Goal: Transaction & Acquisition: Purchase product/service

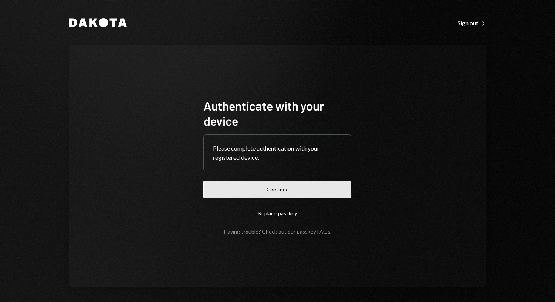
click at [246, 193] on button "Continue" at bounding box center [278, 189] width 148 height 18
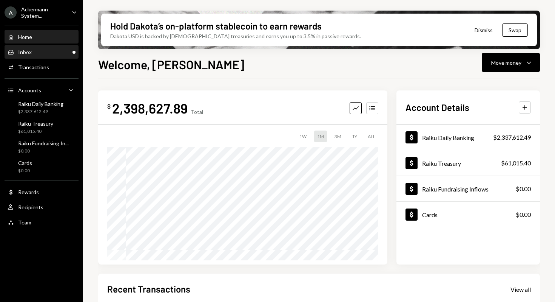
click at [52, 52] on div "Inbox Inbox" at bounding box center [42, 52] width 68 height 7
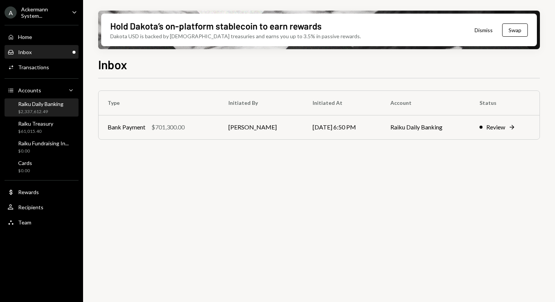
click at [37, 106] on div "Raiku Daily Banking" at bounding box center [40, 104] width 45 height 6
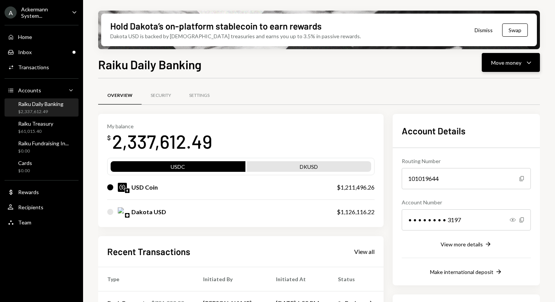
click at [510, 59] on div "Move money" at bounding box center [507, 63] width 30 height 8
click at [490, 84] on div "Send" at bounding box center [505, 85] width 55 height 8
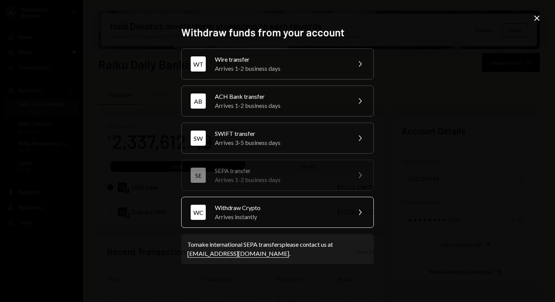
click at [263, 209] on div "Withdraw Crypto" at bounding box center [280, 207] width 131 height 9
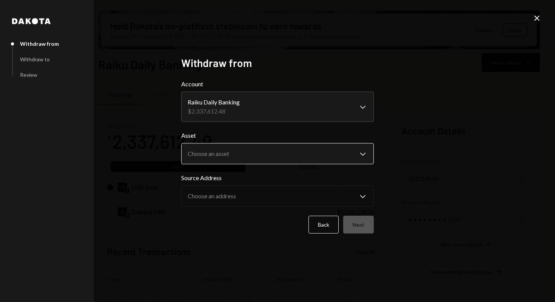
click at [288, 162] on body "A Ackermann System... Caret Down Home Home Inbox Inbox Activities Transactions …" at bounding box center [277, 151] width 555 height 302
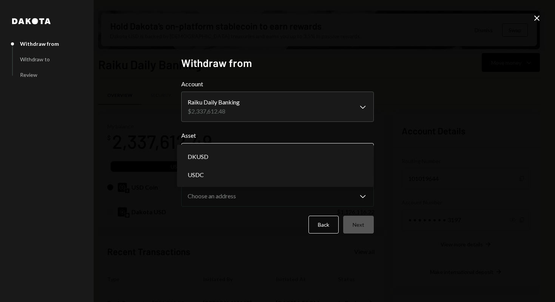
select select "*****"
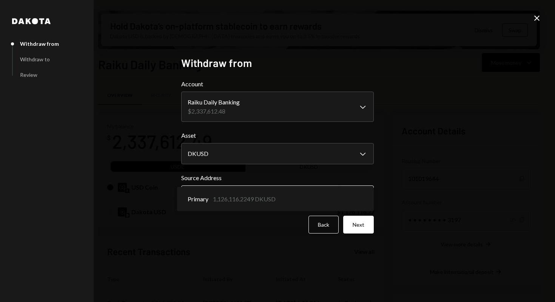
click at [265, 194] on body "A Ackermann System... Caret Down Home Home Inbox Inbox Activities Transactions …" at bounding box center [277, 151] width 555 height 302
click at [361, 226] on button "Next" at bounding box center [358, 224] width 31 height 18
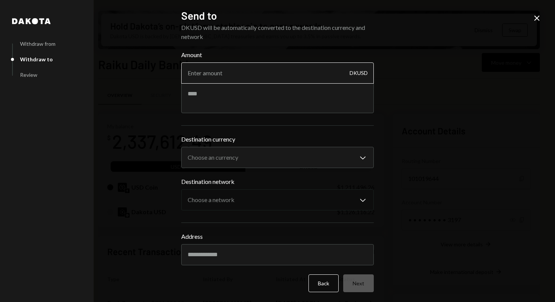
click at [245, 74] on input "Amount" at bounding box center [277, 72] width 193 height 21
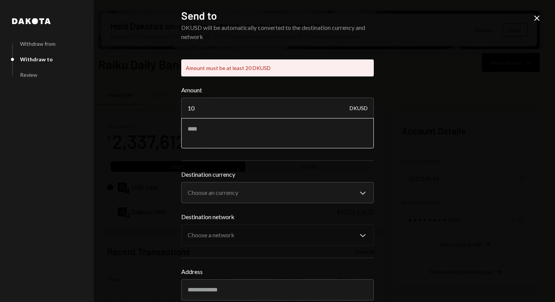
click at [230, 99] on div "Amount 10 DKUSD" at bounding box center [277, 116] width 193 height 63
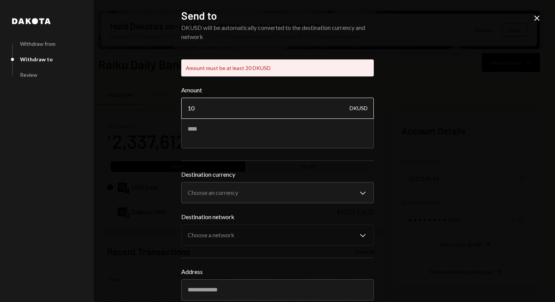
click at [207, 107] on input "10" at bounding box center [277, 107] width 193 height 21
type input "1"
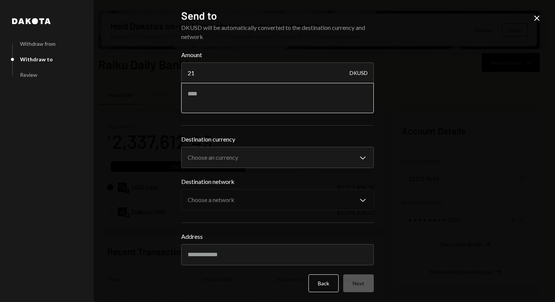
type input "21"
click at [206, 104] on textarea at bounding box center [277, 98] width 193 height 30
type textarea "**********"
click at [254, 162] on body "A Ackermann System... Caret Down Home Home Inbox Inbox Activities Transactions …" at bounding box center [277, 151] width 555 height 302
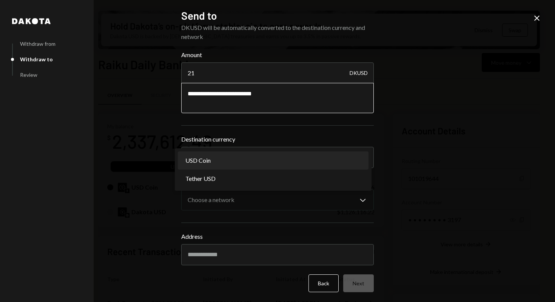
select select "****"
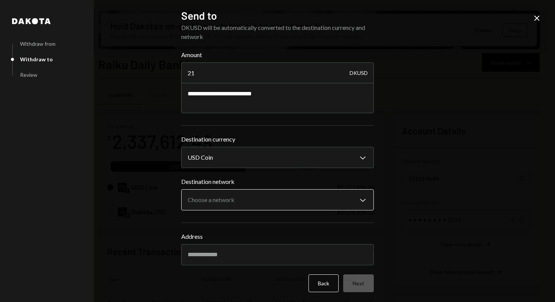
click at [237, 202] on body "A Ackermann System... Caret Down Home Home Inbox Inbox Activities Transactions …" at bounding box center [277, 151] width 555 height 302
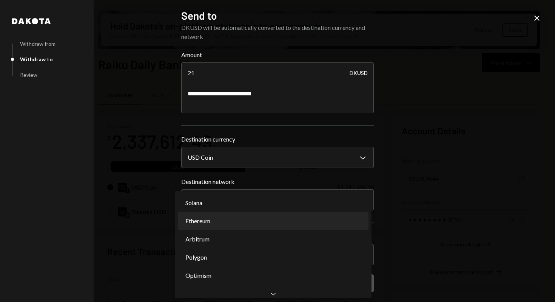
select select "**********"
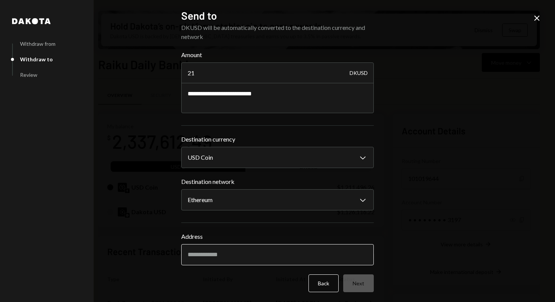
click at [236, 251] on input "Address" at bounding box center [277, 254] width 193 height 21
paste input "**********"
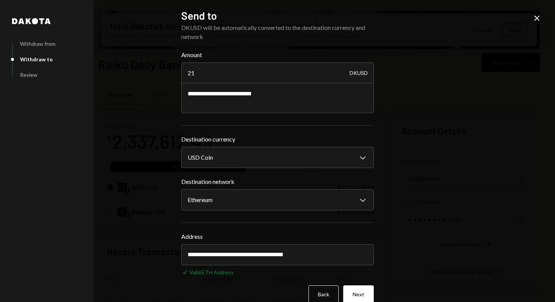
scroll to position [13, 0]
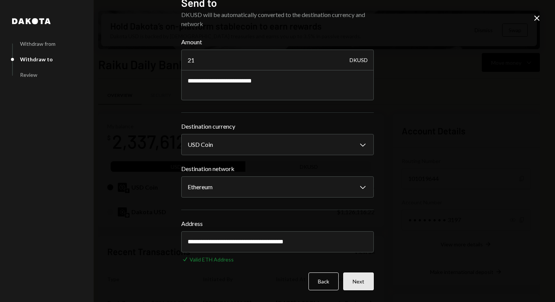
type input "**********"
click at [357, 278] on button "Next" at bounding box center [358, 281] width 31 height 18
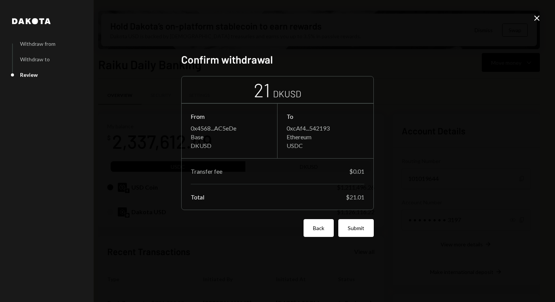
click at [325, 234] on button "Back" at bounding box center [319, 228] width 30 height 18
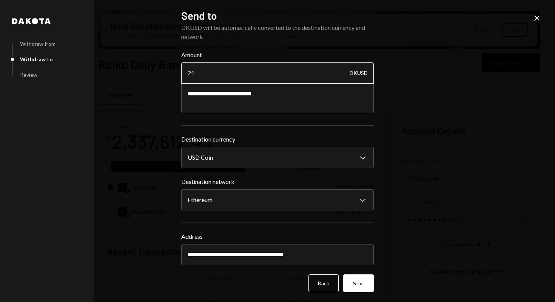
click at [224, 76] on input "21" at bounding box center [277, 72] width 193 height 21
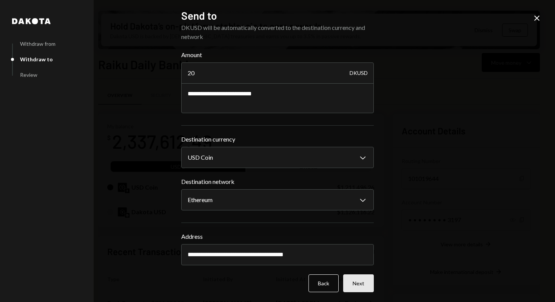
type input "20"
click at [353, 280] on button "Next" at bounding box center [358, 283] width 31 height 18
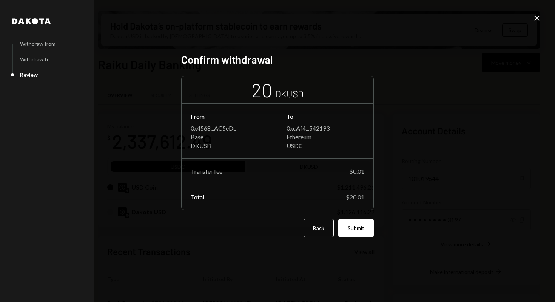
click at [320, 238] on div "Confirm withdrawal 20 DKUSD From 0x4568...AC5eDe Base DKUSD To 0xcAf4...542193 …" at bounding box center [277, 151] width 193 height 196
click at [316, 233] on button "Back" at bounding box center [319, 228] width 30 height 18
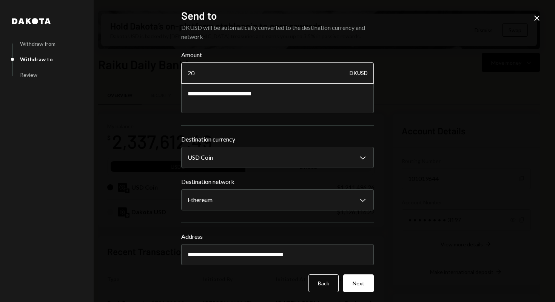
click at [197, 75] on input "20" at bounding box center [277, 72] width 193 height 21
type input "2"
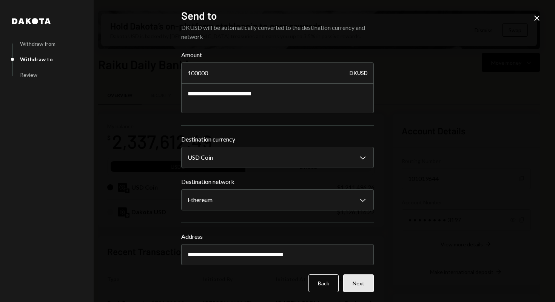
type input "100000"
click at [363, 289] on button "Next" at bounding box center [358, 283] width 31 height 18
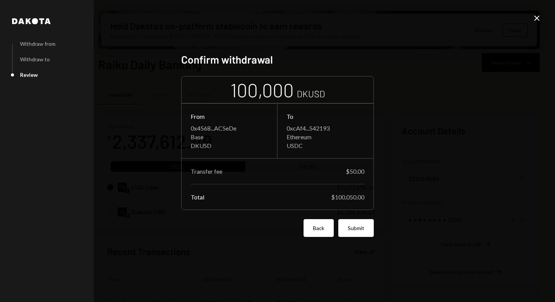
click at [316, 230] on button "Back" at bounding box center [319, 228] width 30 height 18
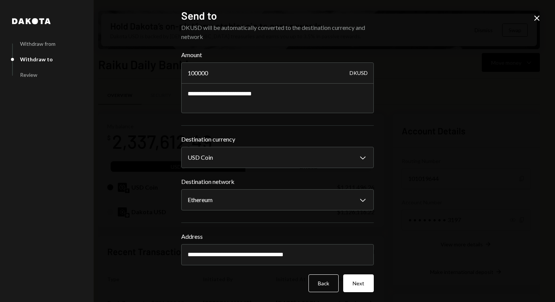
drag, startPoint x: 213, startPoint y: 71, endPoint x: 173, endPoint y: 72, distance: 40.1
click at [173, 72] on div "**********" at bounding box center [277, 151] width 211 height 302
click at [384, 133] on div "**********" at bounding box center [277, 151] width 555 height 302
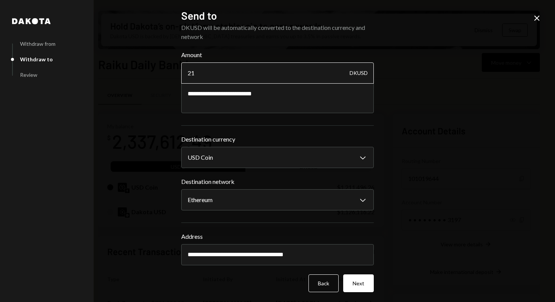
click at [241, 75] on input "21" at bounding box center [277, 72] width 193 height 21
type input "2"
type input "3"
type input "21"
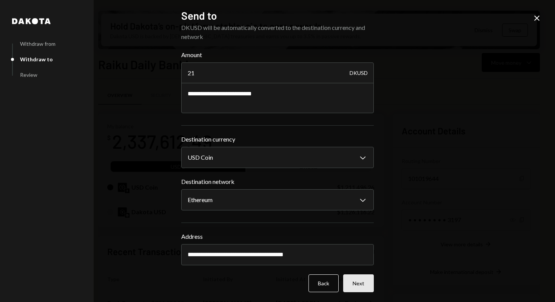
click at [360, 286] on button "Next" at bounding box center [358, 283] width 31 height 18
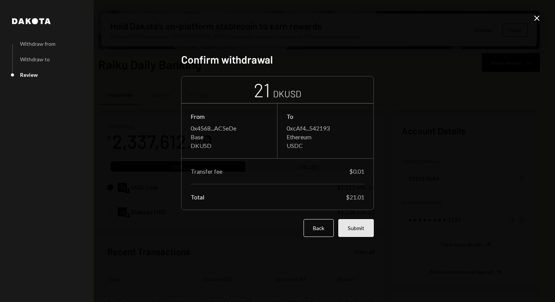
click at [368, 228] on button "Submit" at bounding box center [357, 228] width 36 height 18
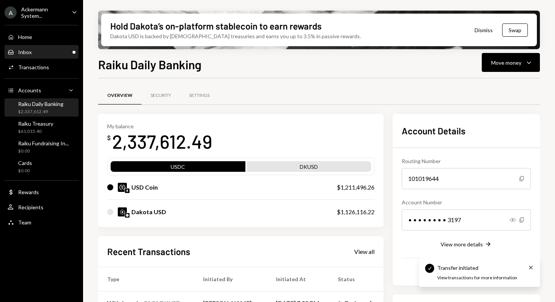
click at [51, 52] on div "Inbox Inbox" at bounding box center [42, 52] width 68 height 7
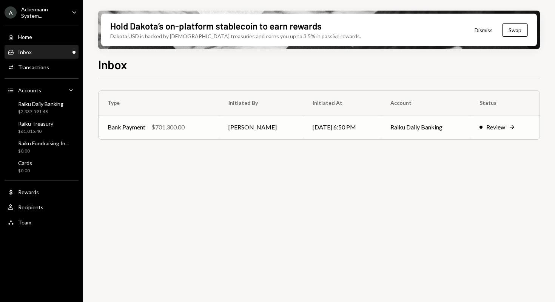
click at [420, 128] on td "Raiku Daily Banking" at bounding box center [426, 127] width 89 height 24
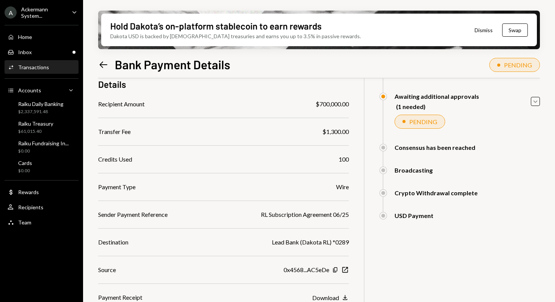
scroll to position [82, 0]
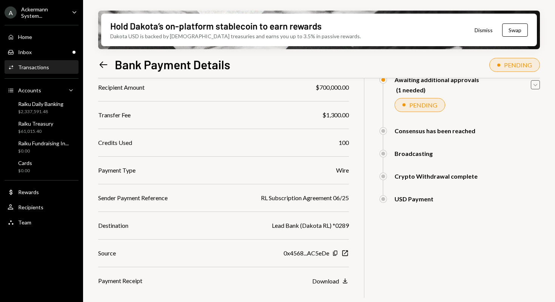
click at [536, 88] on icon "Caret Down" at bounding box center [536, 84] width 8 height 8
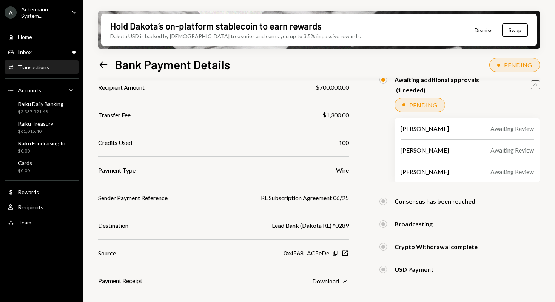
click at [536, 88] on icon "Caret Up" at bounding box center [536, 84] width 8 height 8
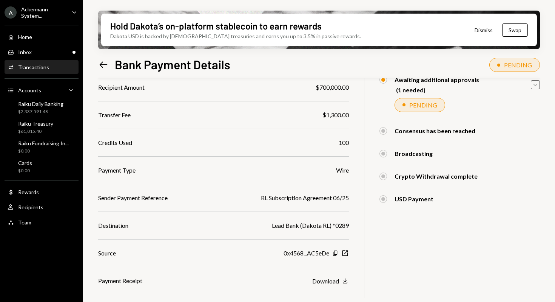
scroll to position [114, 0]
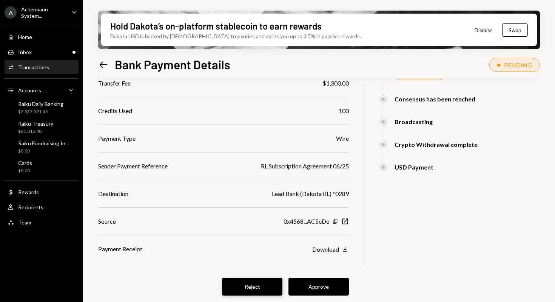
click at [246, 290] on button "Reject" at bounding box center [252, 286] width 60 height 18
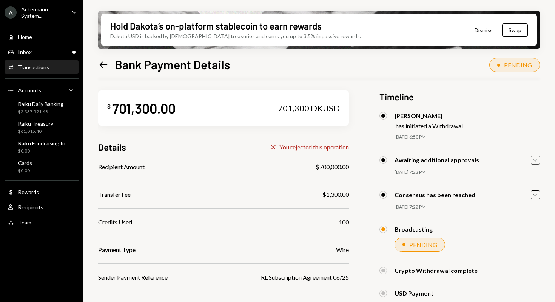
scroll to position [0, 0]
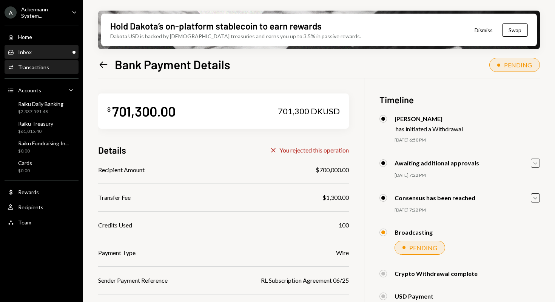
click at [47, 52] on div "Inbox Inbox" at bounding box center [42, 52] width 68 height 7
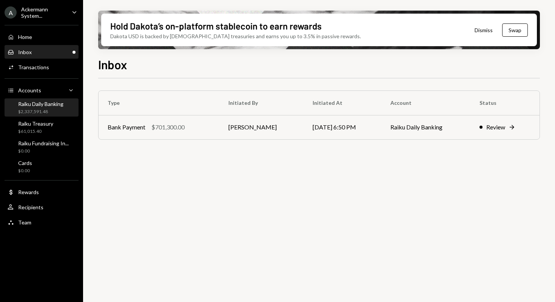
click at [46, 110] on div "$2,337,591.48" at bounding box center [40, 111] width 45 height 6
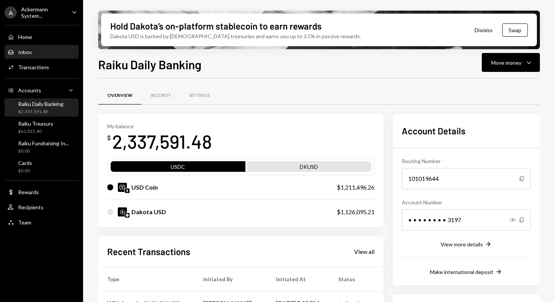
click at [37, 52] on div "Inbox Inbox" at bounding box center [42, 52] width 68 height 7
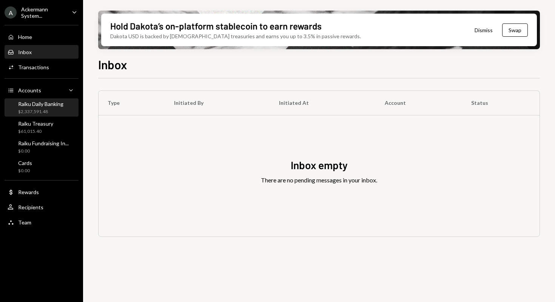
click at [54, 108] on div "$2,337,591.48" at bounding box center [40, 111] width 45 height 6
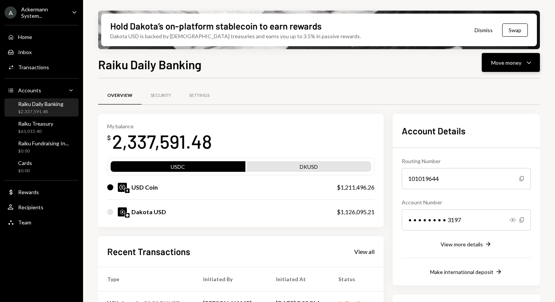
click at [528, 62] on icon "button" at bounding box center [529, 63] width 4 height 2
click at [497, 85] on div "Send" at bounding box center [505, 85] width 55 height 8
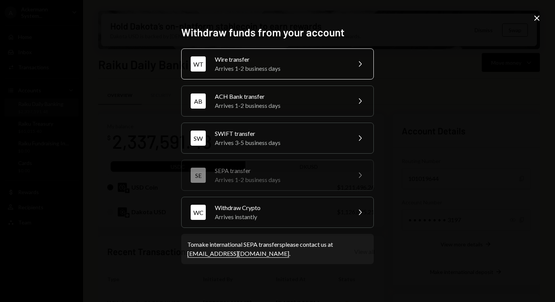
click at [278, 68] on div "Arrives 1-2 business days" at bounding box center [280, 68] width 131 height 9
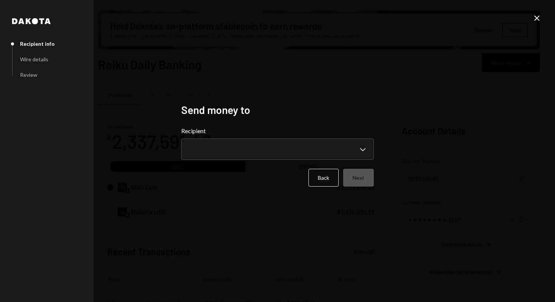
click at [538, 19] on icon at bounding box center [537, 17] width 5 height 5
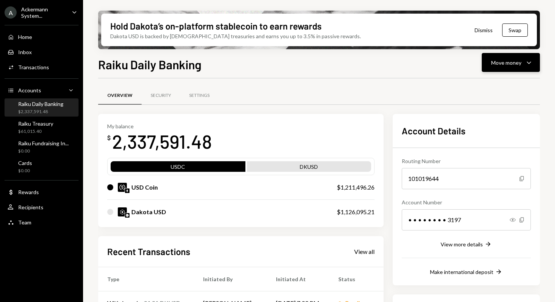
click at [517, 68] on button "Move money Caret Down" at bounding box center [511, 62] width 58 height 19
click at [480, 85] on div "Send" at bounding box center [505, 85] width 55 height 8
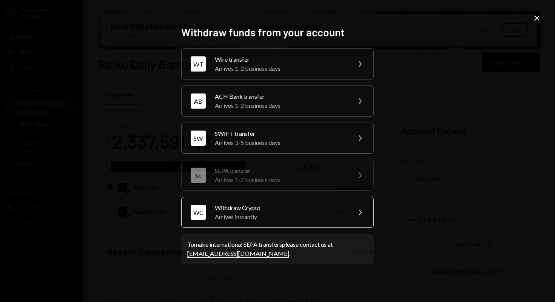
click at [245, 211] on div "Withdraw Crypto" at bounding box center [280, 207] width 131 height 9
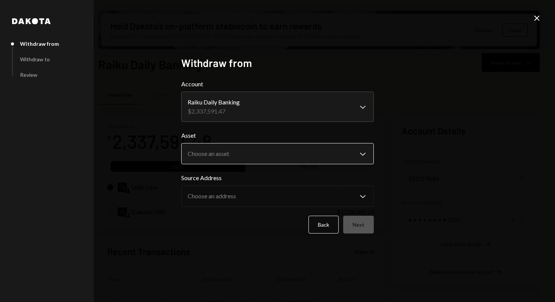
click at [232, 158] on body "A Ackermann System... Caret Down Home Home Inbox Inbox Activities Transactions …" at bounding box center [277, 151] width 555 height 302
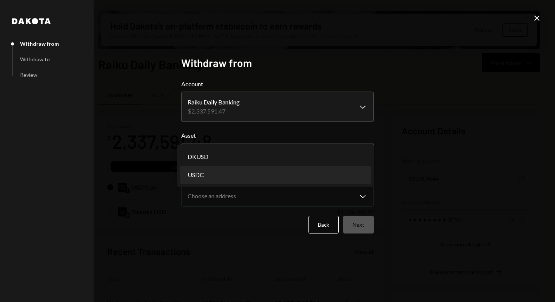
select select "****"
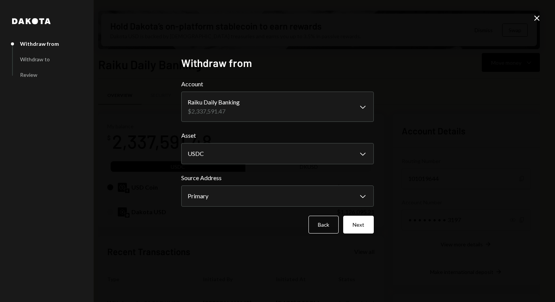
click at [537, 17] on icon "Close" at bounding box center [537, 18] width 9 height 9
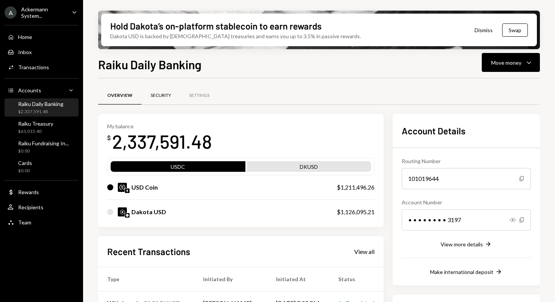
click at [159, 97] on div "Security" at bounding box center [161, 95] width 20 height 6
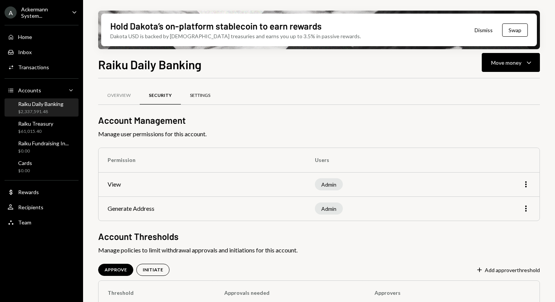
click at [204, 97] on div "Settings" at bounding box center [200, 95] width 20 height 6
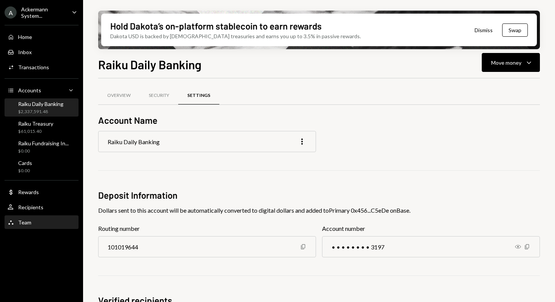
click at [32, 224] on div "Team Team" at bounding box center [42, 222] width 68 height 7
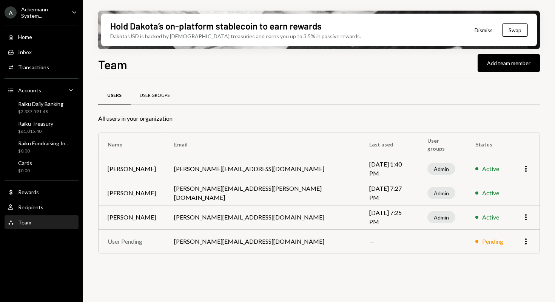
click at [152, 95] on div "User Groups" at bounding box center [155, 95] width 30 height 6
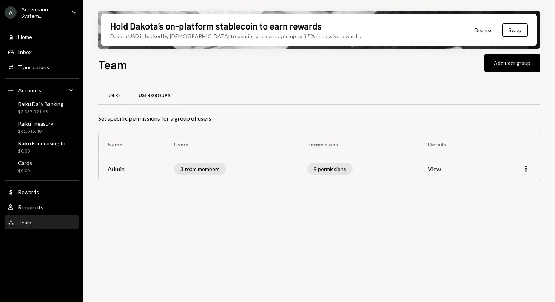
click at [117, 98] on div "Users" at bounding box center [113, 95] width 13 height 6
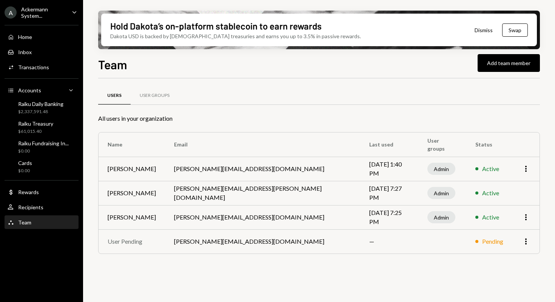
click at [35, 14] on div "Ackermann System..." at bounding box center [43, 12] width 45 height 13
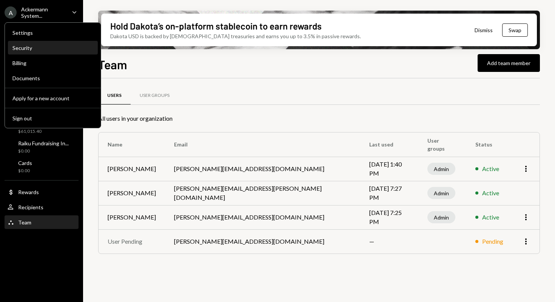
click at [28, 48] on div "Security" at bounding box center [52, 48] width 81 height 6
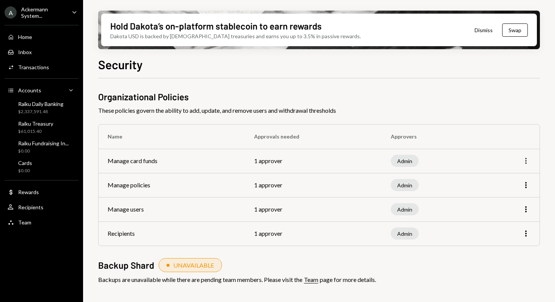
click at [524, 158] on icon "More" at bounding box center [526, 160] width 9 height 9
click at [525, 159] on icon "More" at bounding box center [526, 160] width 9 height 9
click at [272, 162] on td "1 approver" at bounding box center [313, 161] width 137 height 24
click at [405, 163] on div "Admin" at bounding box center [405, 161] width 28 height 12
click at [523, 158] on icon "More" at bounding box center [526, 160] width 9 height 9
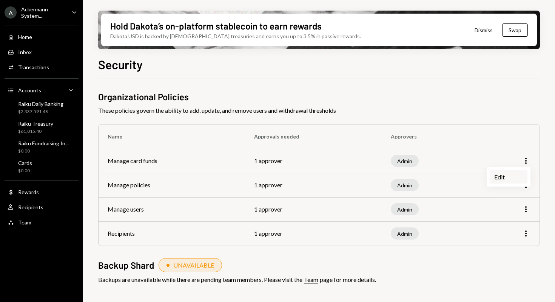
click at [519, 178] on div "Edit" at bounding box center [509, 176] width 38 height 13
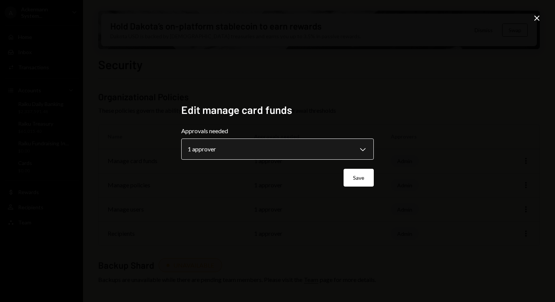
click at [298, 147] on body "**********" at bounding box center [277, 151] width 555 height 302
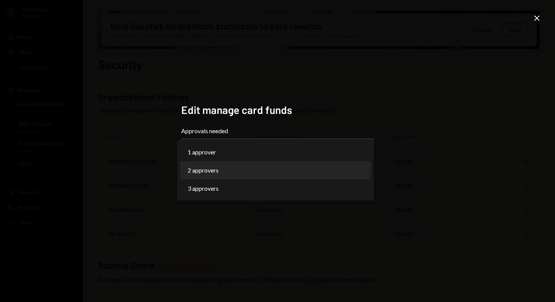
select select "*"
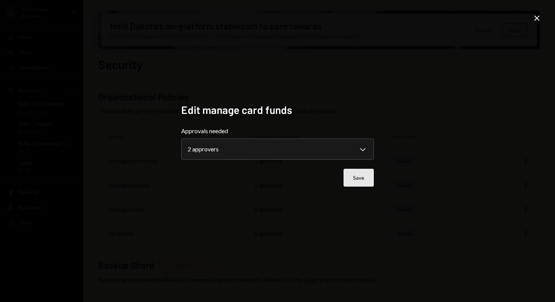
click at [359, 175] on button "Save" at bounding box center [359, 178] width 30 height 18
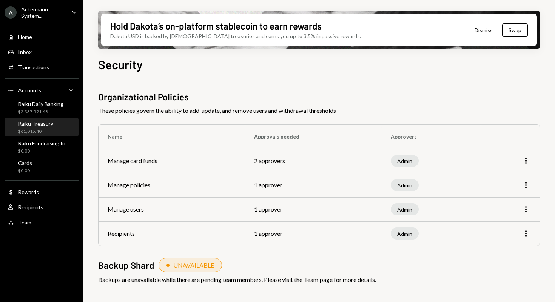
click at [51, 126] on div "Raiku Treasury" at bounding box center [35, 123] width 35 height 6
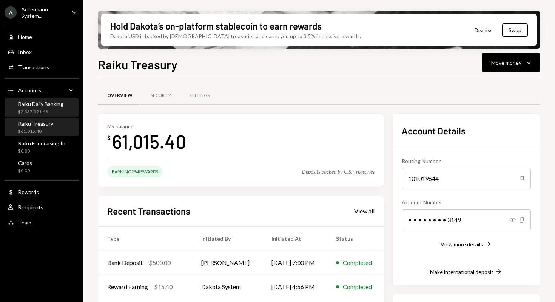
click at [54, 111] on div "$2,337,591.48" at bounding box center [40, 111] width 45 height 6
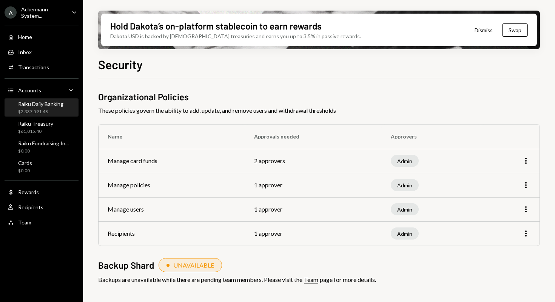
click at [41, 108] on div "$2,337,591.48" at bounding box center [40, 111] width 45 height 6
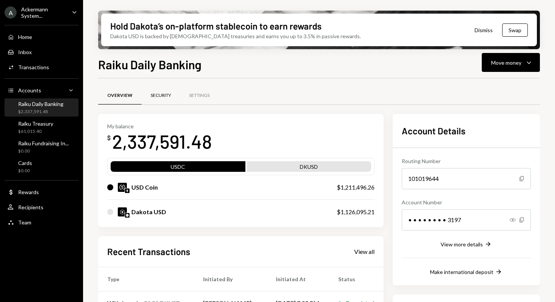
click at [163, 99] on div "Security" at bounding box center [161, 96] width 39 height 18
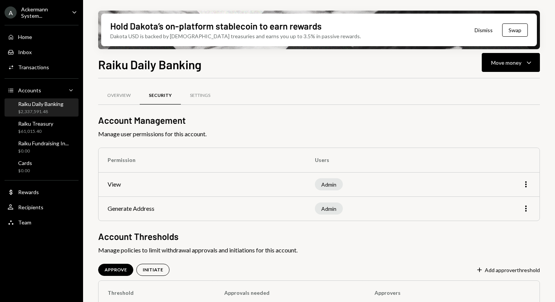
scroll to position [34, 0]
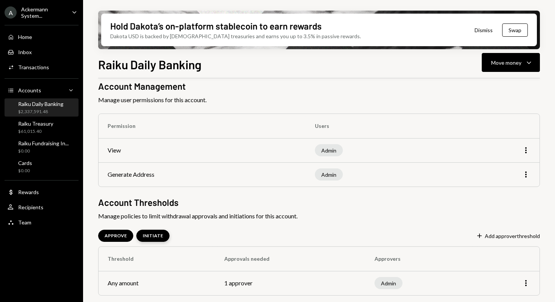
click at [158, 234] on div "INITIATE" at bounding box center [153, 235] width 20 height 6
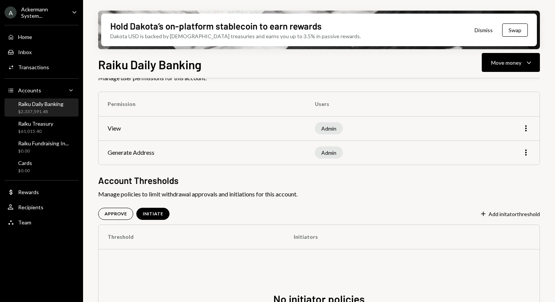
scroll to position [46, 0]
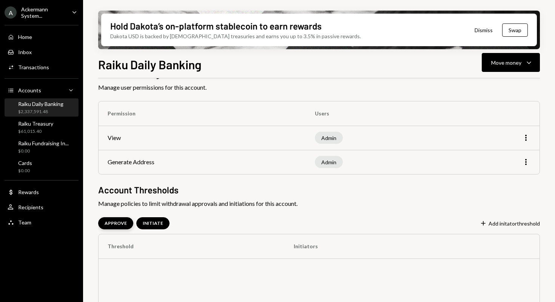
click at [125, 223] on div "APPROVE" at bounding box center [116, 223] width 22 height 6
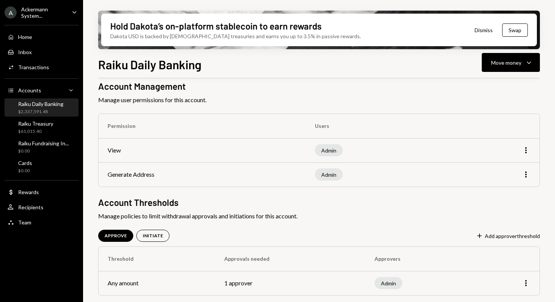
scroll to position [0, 0]
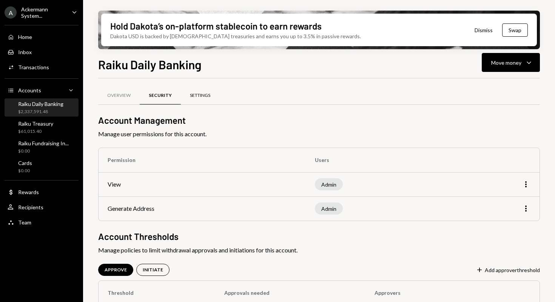
click at [207, 97] on div "Settings" at bounding box center [200, 95] width 20 height 6
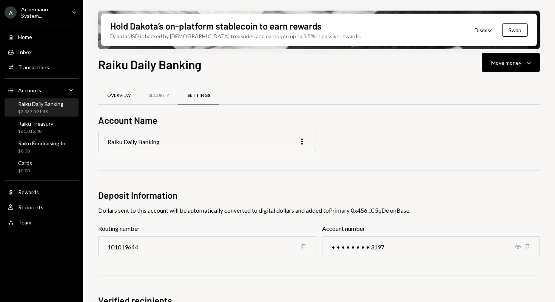
click at [121, 95] on div "Overview" at bounding box center [118, 95] width 23 height 6
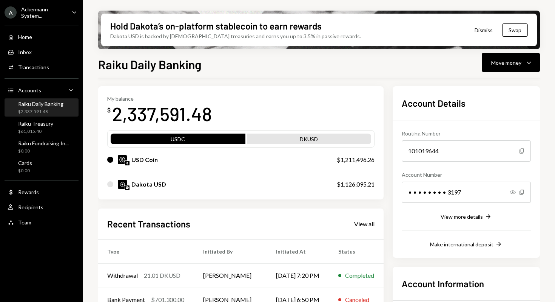
scroll to position [68, 0]
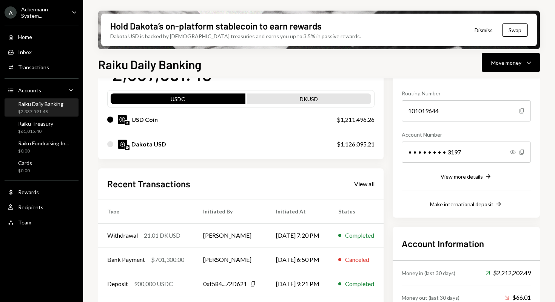
click at [110, 144] on div at bounding box center [110, 144] width 6 height 6
click at [308, 97] on div "DKUSD" at bounding box center [309, 100] width 124 height 11
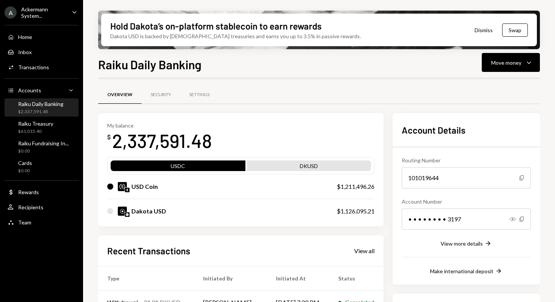
click at [286, 169] on div "DKUSD" at bounding box center [309, 167] width 124 height 11
click at [216, 167] on div "USDC" at bounding box center [178, 167] width 135 height 11
click at [110, 211] on div at bounding box center [110, 211] width 6 height 6
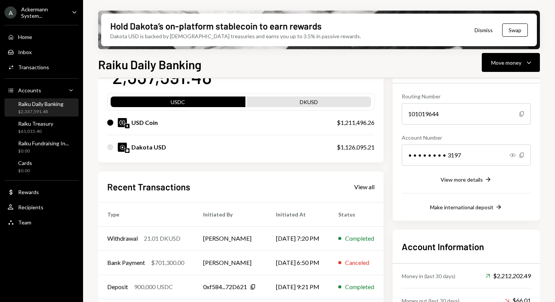
scroll to position [0, 0]
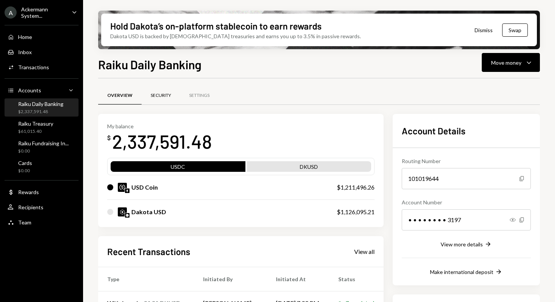
click at [162, 97] on div "Security" at bounding box center [161, 95] width 20 height 6
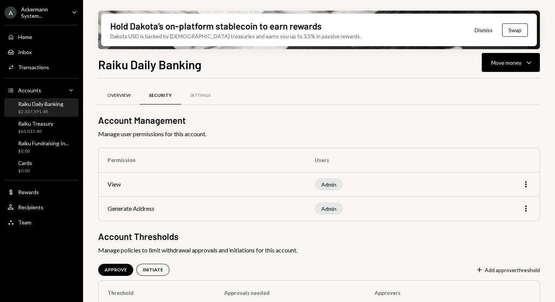
click at [127, 96] on div "Overview" at bounding box center [118, 95] width 23 height 6
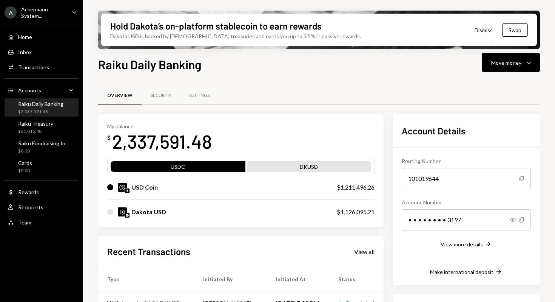
click at [58, 12] on div "Ackermann System..." at bounding box center [43, 12] width 45 height 13
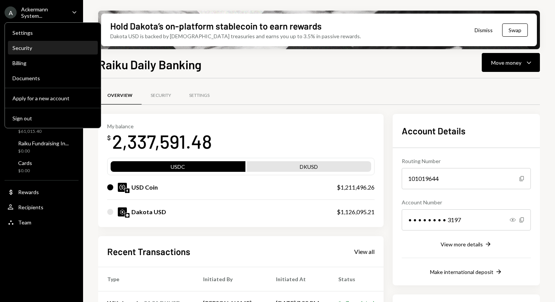
click at [44, 45] on div "Security" at bounding box center [52, 48] width 81 height 6
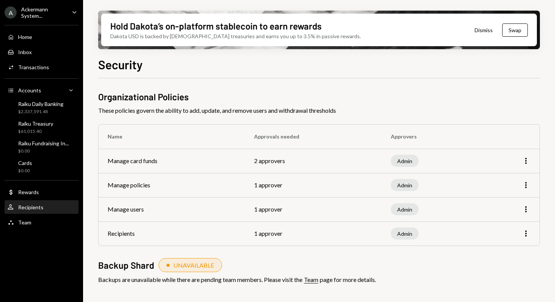
click at [50, 211] on div "User Recipients" at bounding box center [42, 207] width 68 height 13
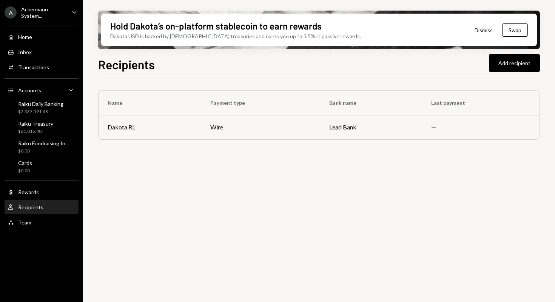
click at [53, 13] on div "Ackermann System..." at bounding box center [43, 12] width 45 height 13
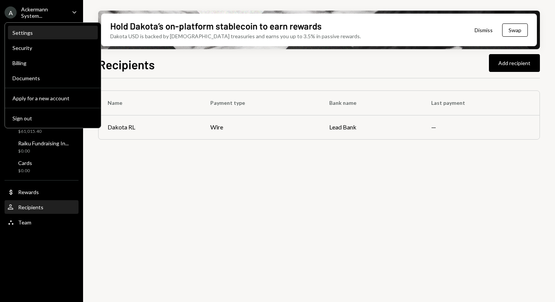
click at [55, 30] on div "Settings" at bounding box center [52, 32] width 81 height 6
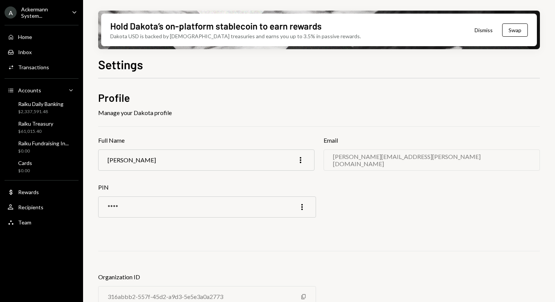
click at [235, 96] on h2 "Profile" at bounding box center [319, 97] width 442 height 15
click at [44, 12] on div "Ackermann System..." at bounding box center [43, 12] width 45 height 13
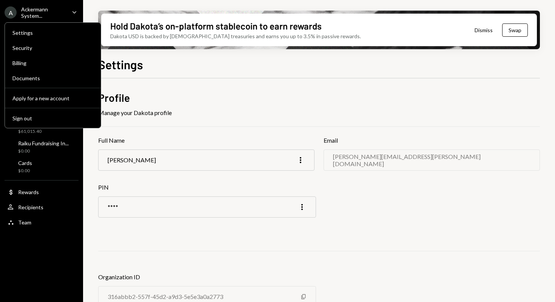
click at [170, 56] on div "Settings" at bounding box center [319, 63] width 442 height 17
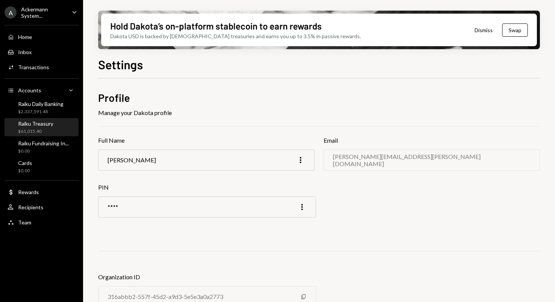
click at [42, 128] on div "$61,015.40" at bounding box center [35, 131] width 35 height 6
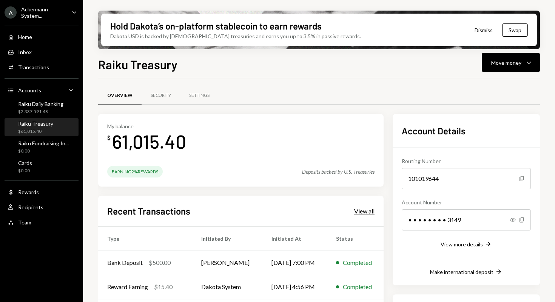
click at [370, 212] on div "View all" at bounding box center [364, 211] width 20 height 8
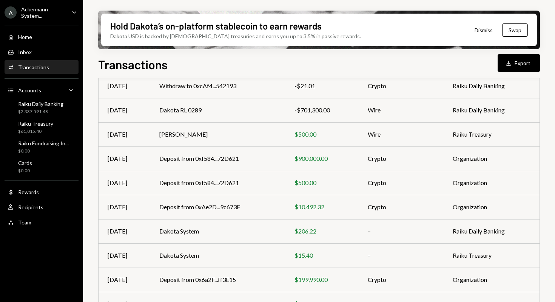
scroll to position [129, 0]
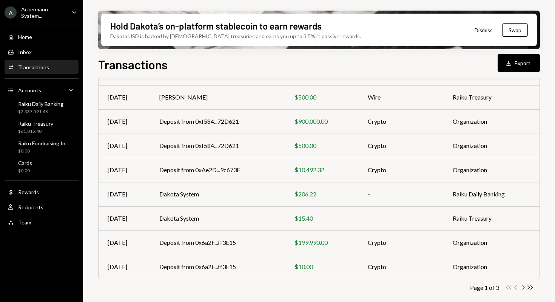
click at [524, 288] on icon "Chevron Right" at bounding box center [523, 286] width 7 height 7
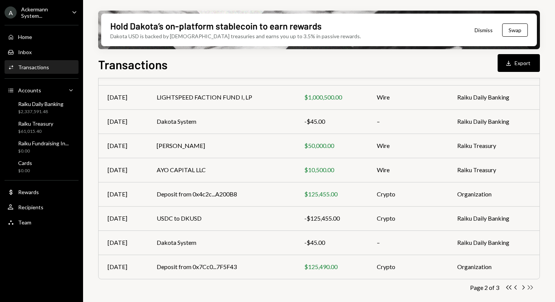
click at [531, 286] on icon "Double Arrow Right" at bounding box center [530, 286] width 7 height 7
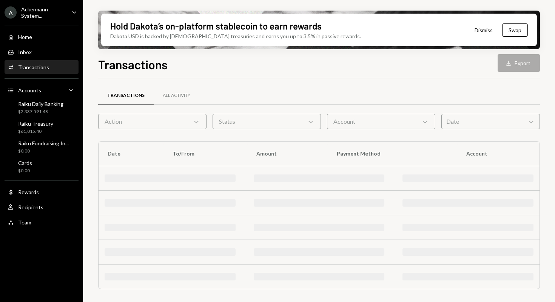
scroll to position [0, 0]
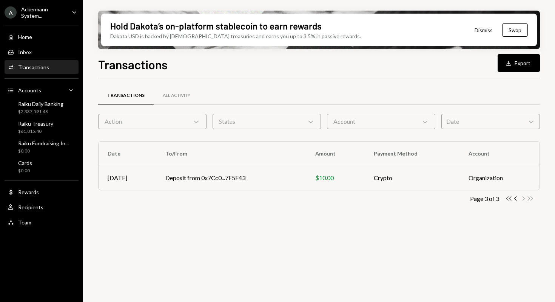
click at [511, 199] on icon "button" at bounding box center [509, 198] width 5 height 4
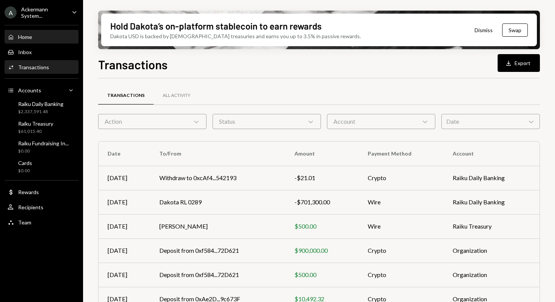
click at [36, 36] on div "Home Home" at bounding box center [42, 37] width 68 height 7
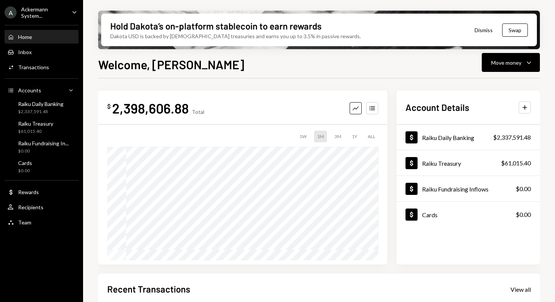
click at [42, 12] on div "Ackermann System..." at bounding box center [43, 12] width 45 height 13
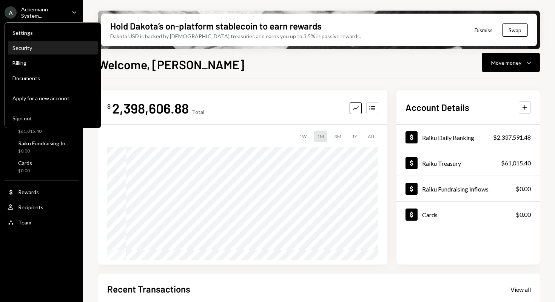
click at [42, 42] on div "Security" at bounding box center [52, 48] width 81 height 13
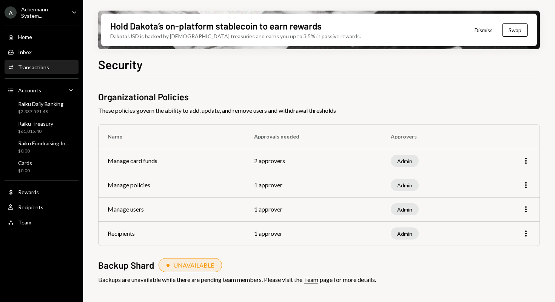
click at [40, 67] on div "Transactions" at bounding box center [33, 67] width 31 height 6
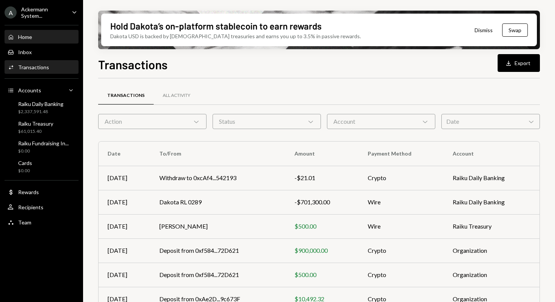
click at [33, 40] on div "Home Home" at bounding box center [42, 37] width 68 height 13
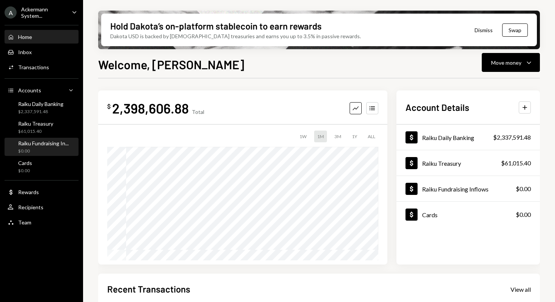
click at [43, 151] on div "$0.00" at bounding box center [43, 151] width 51 height 6
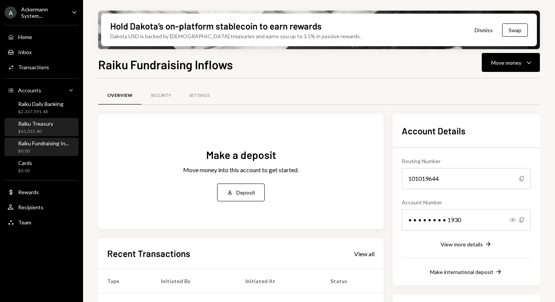
click at [49, 126] on div "Raiku Treasury" at bounding box center [35, 123] width 35 height 6
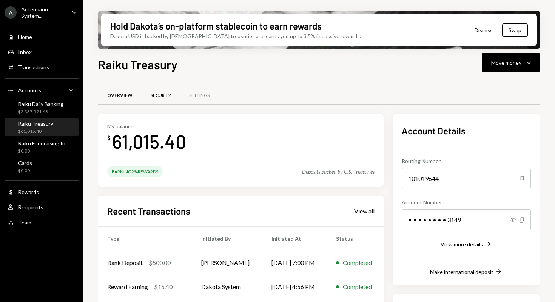
click at [160, 95] on div "Security" at bounding box center [161, 95] width 20 height 6
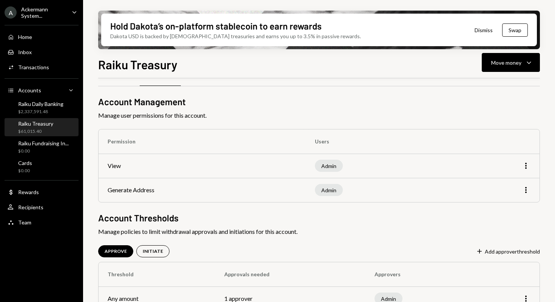
scroll to position [34, 0]
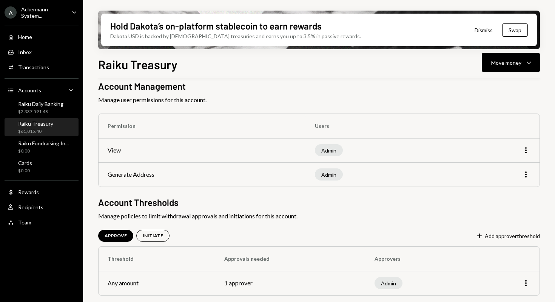
click at [330, 176] on div "Admin" at bounding box center [329, 174] width 28 height 12
click at [34, 107] on div "Raiku Daily Banking $2,337,591.48" at bounding box center [40, 108] width 45 height 14
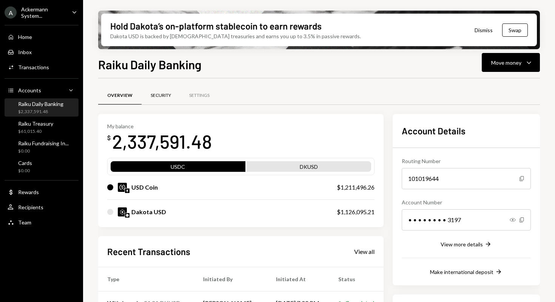
click at [164, 97] on div "Security" at bounding box center [161, 95] width 20 height 6
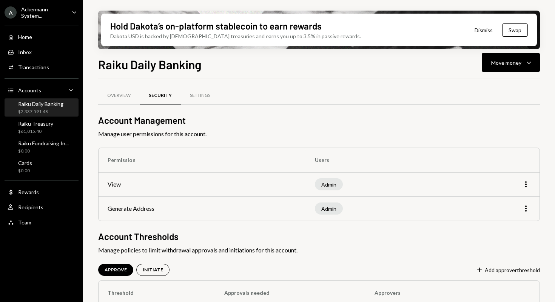
scroll to position [34, 0]
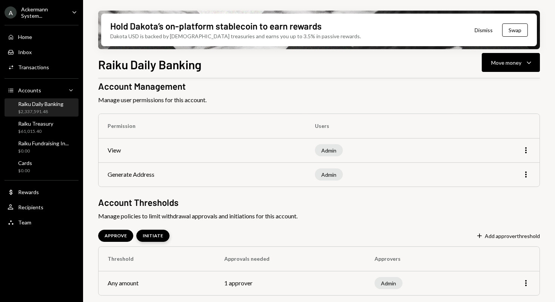
click at [152, 236] on div "INITIATE" at bounding box center [153, 235] width 20 height 6
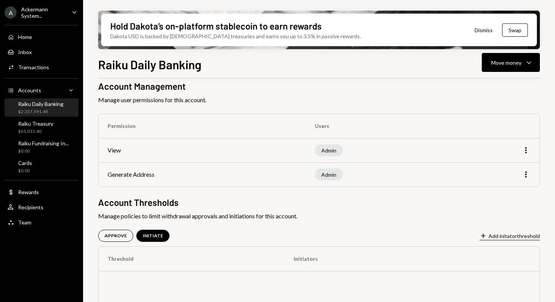
click at [503, 234] on button "Plus Add initator threshold" at bounding box center [510, 236] width 60 height 8
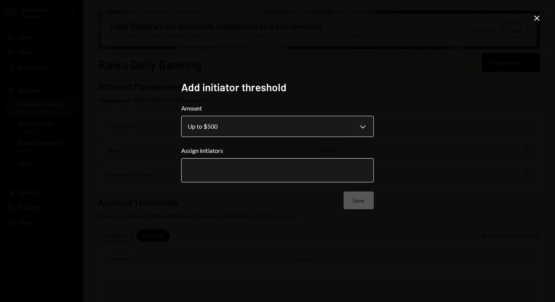
click at [268, 124] on body "**********" at bounding box center [277, 151] width 555 height 302
click at [251, 170] on input "text" at bounding box center [278, 170] width 180 height 7
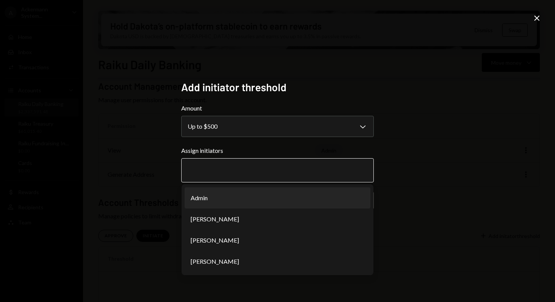
click at [251, 170] on input "text" at bounding box center [278, 170] width 180 height 7
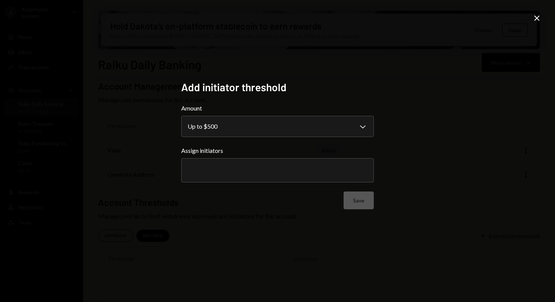
click at [270, 105] on label "Amount" at bounding box center [277, 108] width 193 height 9
click at [538, 18] on icon "Close" at bounding box center [537, 18] width 9 height 9
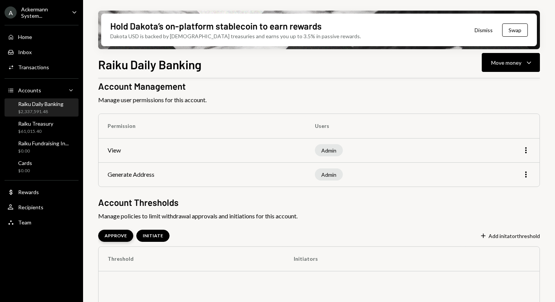
click at [104, 240] on div "APPROVE" at bounding box center [115, 235] width 35 height 12
click at [528, 283] on icon "More" at bounding box center [526, 282] width 9 height 9
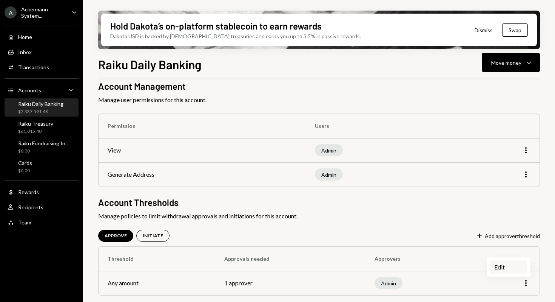
click at [516, 272] on div "Edit" at bounding box center [509, 266] width 38 height 13
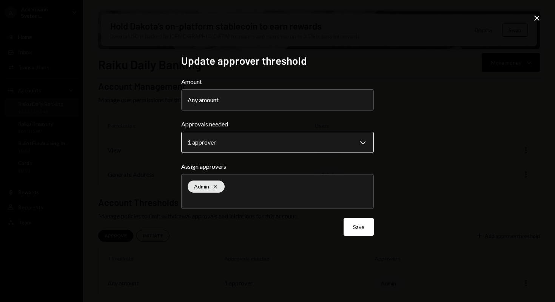
click at [262, 147] on body "**********" at bounding box center [277, 151] width 555 height 302
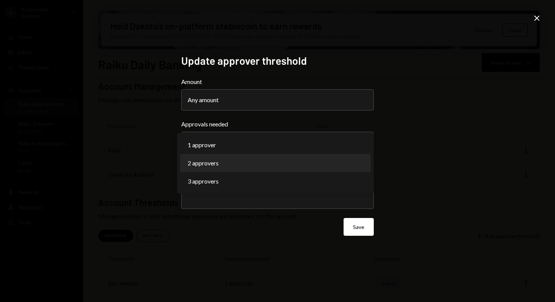
select select "*"
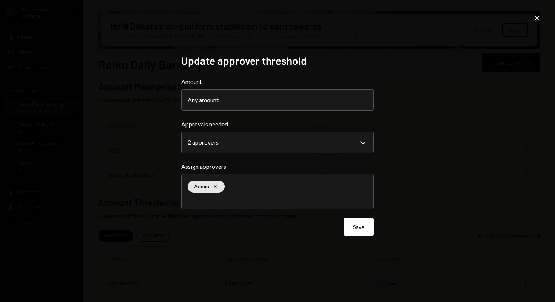
click at [246, 189] on div "Admin Cross" at bounding box center [278, 191] width 180 height 34
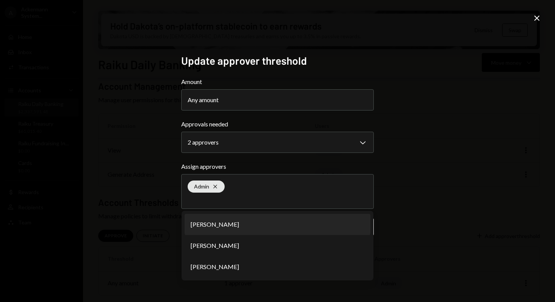
click at [263, 193] on div "Admin Cross" at bounding box center [278, 191] width 180 height 34
click at [429, 220] on div "**********" at bounding box center [277, 151] width 555 height 302
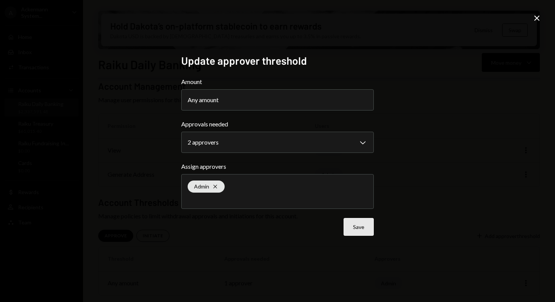
click at [363, 229] on button "Save" at bounding box center [359, 227] width 30 height 18
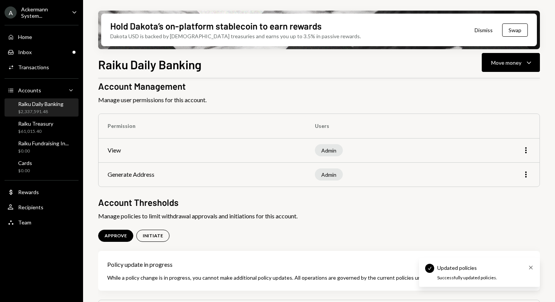
click at [534, 268] on icon "Cross" at bounding box center [531, 267] width 6 height 6
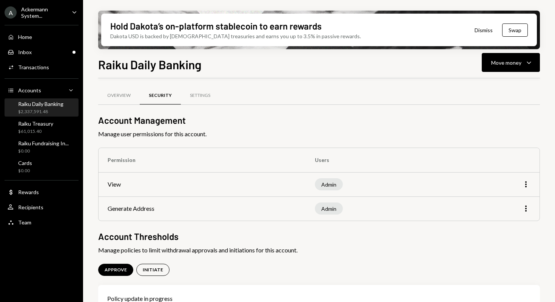
scroll to position [87, 0]
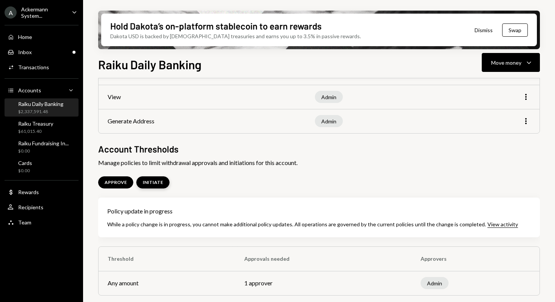
click at [156, 183] on div "INITIATE" at bounding box center [153, 182] width 20 height 6
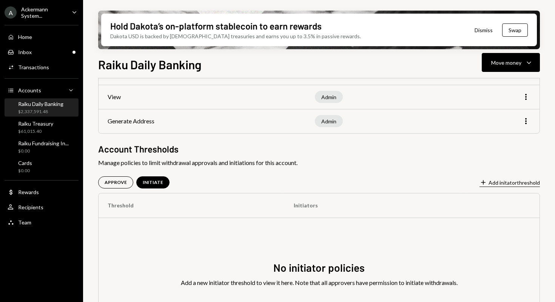
click at [506, 181] on button "Plus Add initator threshold" at bounding box center [510, 182] width 60 height 8
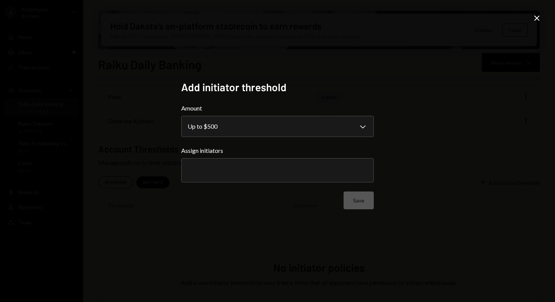
click at [539, 19] on icon "Close" at bounding box center [537, 18] width 9 height 9
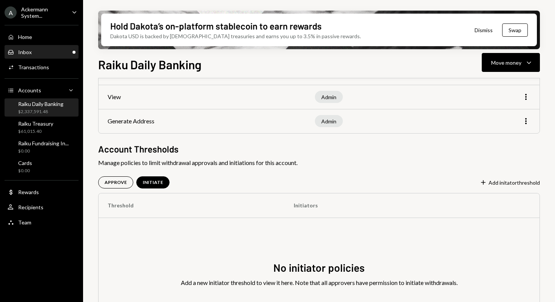
click at [34, 54] on div "Inbox Inbox" at bounding box center [42, 52] width 68 height 7
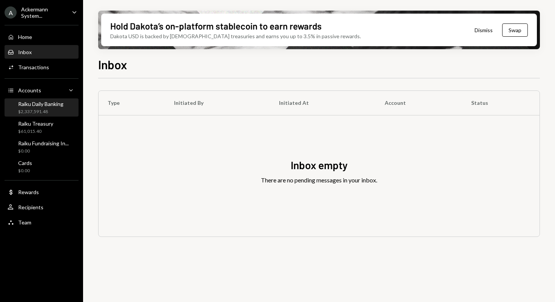
click at [41, 111] on div "$2,337,591.48" at bounding box center [40, 111] width 45 height 6
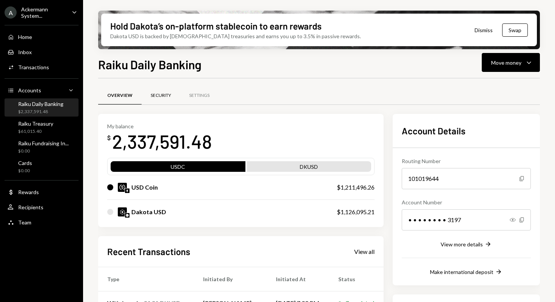
click at [162, 96] on div "Security" at bounding box center [161, 95] width 20 height 6
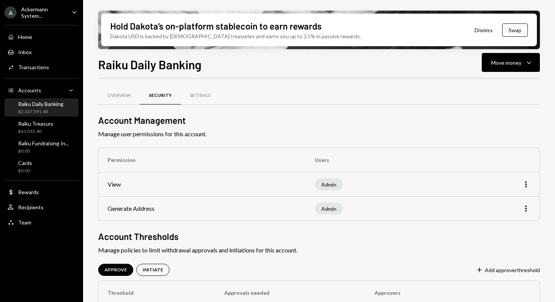
scroll to position [34, 0]
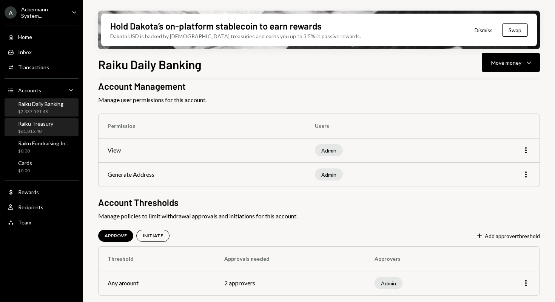
click at [33, 127] on div "Raiku Treasury $61,015.40" at bounding box center [35, 127] width 35 height 14
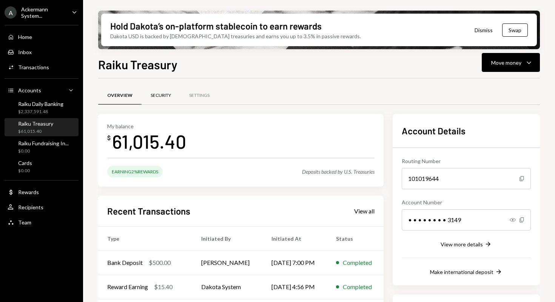
click at [159, 96] on div "Security" at bounding box center [161, 95] width 20 height 6
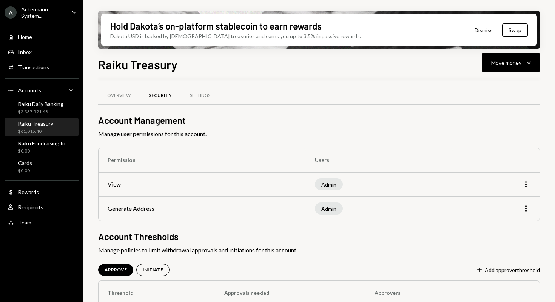
scroll to position [34, 0]
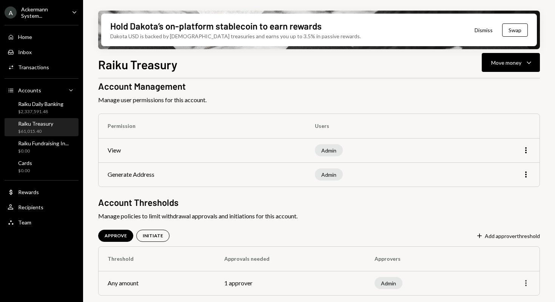
click at [526, 283] on icon "More" at bounding box center [526, 282] width 9 height 9
click at [501, 236] on button "Plus Add approver threshold" at bounding box center [508, 236] width 64 height 8
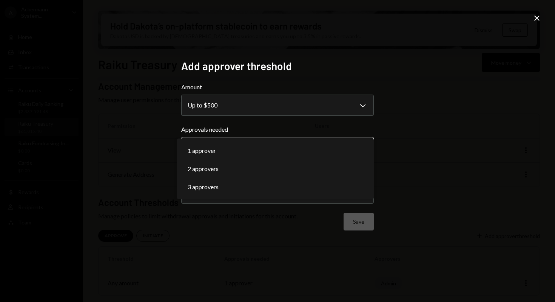
click at [285, 150] on body "**********" at bounding box center [277, 151] width 555 height 302
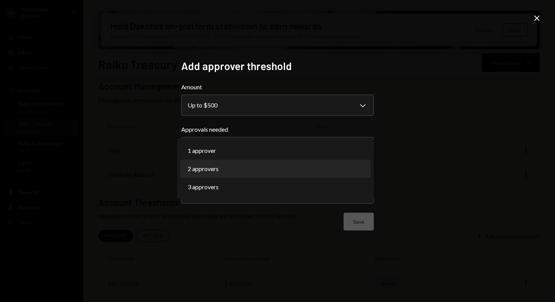
select select "*"
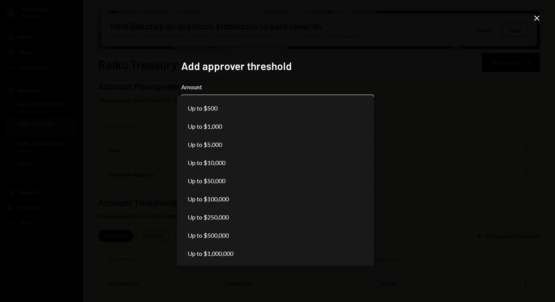
click at [276, 105] on body "**********" at bounding box center [277, 151] width 555 height 302
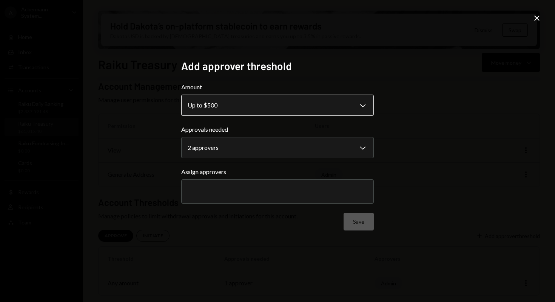
click at [260, 106] on body "**********" at bounding box center [277, 151] width 555 height 302
click at [243, 188] on input "text" at bounding box center [278, 191] width 180 height 7
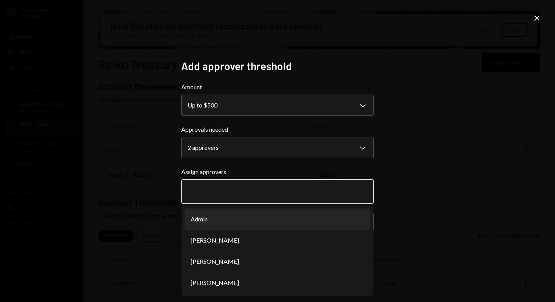
click at [232, 217] on li "Admin" at bounding box center [278, 218] width 186 height 21
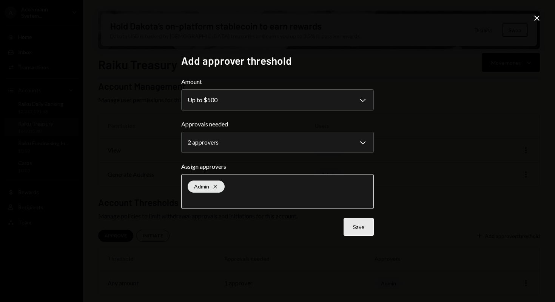
click at [354, 226] on button "Save" at bounding box center [359, 227] width 30 height 18
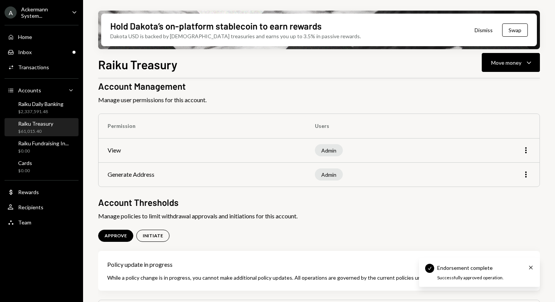
scroll to position [87, 0]
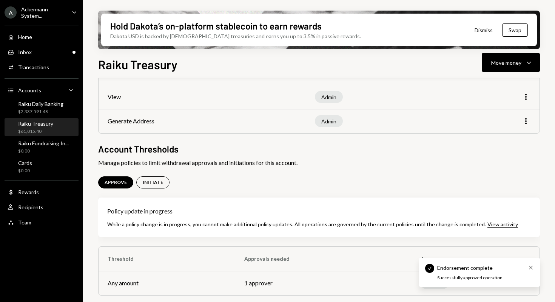
click at [528, 269] on icon "Cross" at bounding box center [531, 267] width 6 height 6
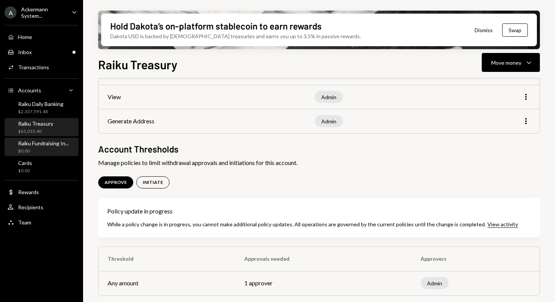
click at [41, 144] on div "Raiku Fundraising In..." at bounding box center [43, 143] width 51 height 6
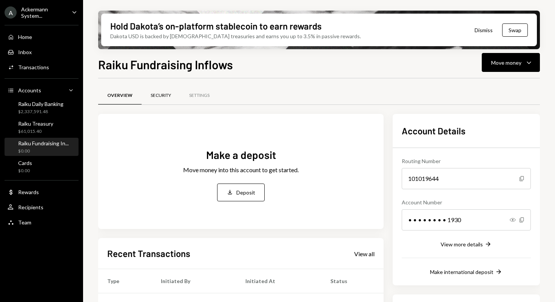
click at [166, 95] on div "Security" at bounding box center [161, 95] width 20 height 6
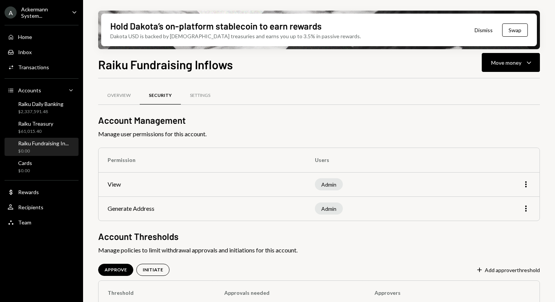
scroll to position [34, 0]
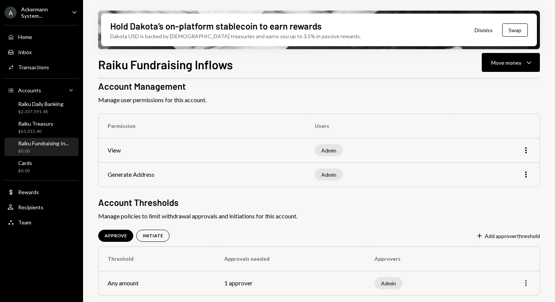
click at [526, 285] on icon "More" at bounding box center [526, 282] width 9 height 9
click at [509, 268] on div "Edit" at bounding box center [509, 266] width 38 height 13
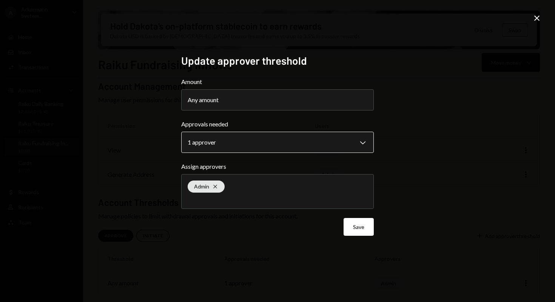
click at [256, 142] on body "**********" at bounding box center [277, 151] width 555 height 302
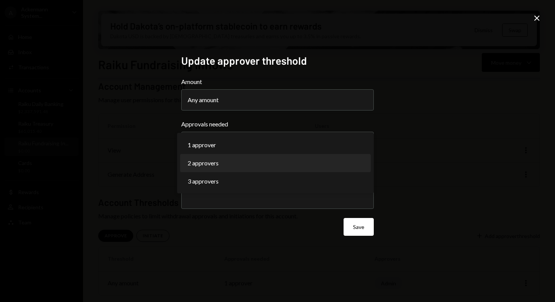
select select "*"
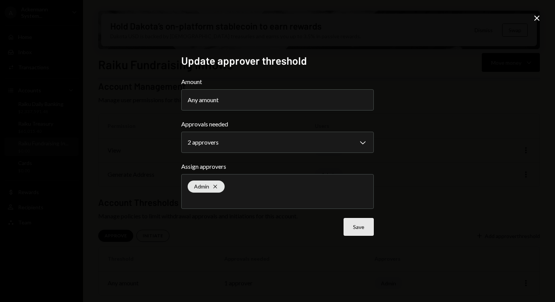
click at [359, 230] on button "Save" at bounding box center [359, 227] width 30 height 18
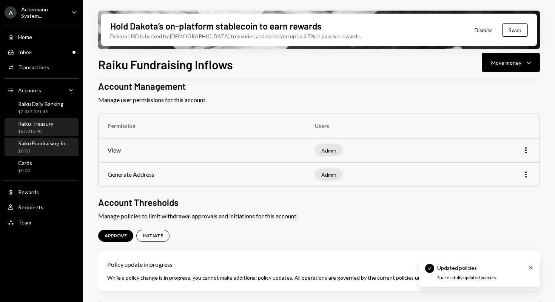
click at [39, 123] on div "Raiku Treasury" at bounding box center [35, 123] width 35 height 6
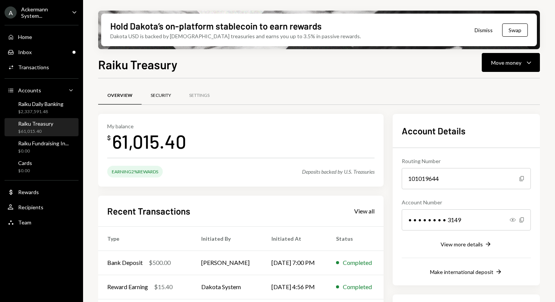
click at [164, 91] on div "Security" at bounding box center [161, 96] width 39 height 18
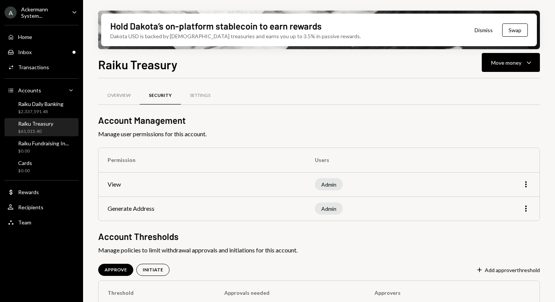
scroll to position [58, 0]
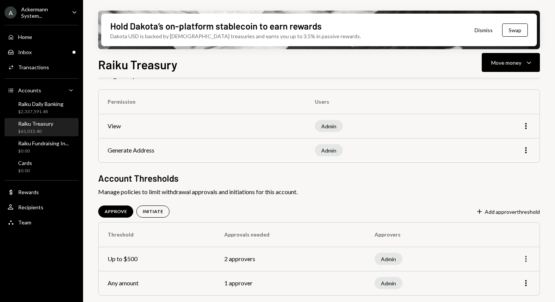
click at [528, 257] on icon "More" at bounding box center [526, 258] width 9 height 9
click at [510, 286] on div "Remove" at bounding box center [509, 287] width 38 height 13
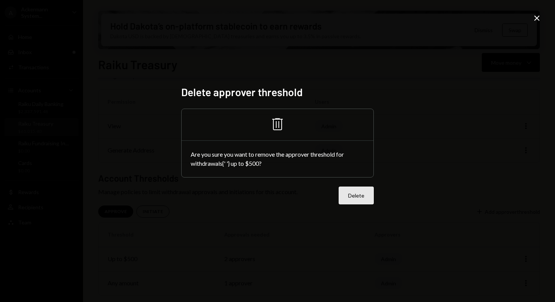
click at [354, 194] on button "Delete" at bounding box center [356, 195] width 35 height 18
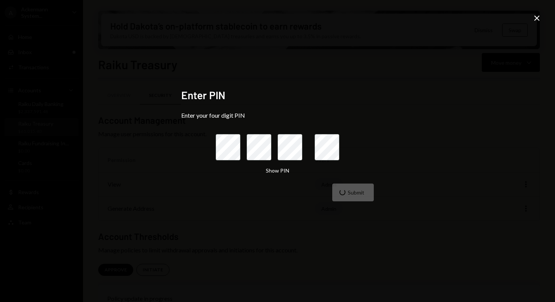
scroll to position [58, 0]
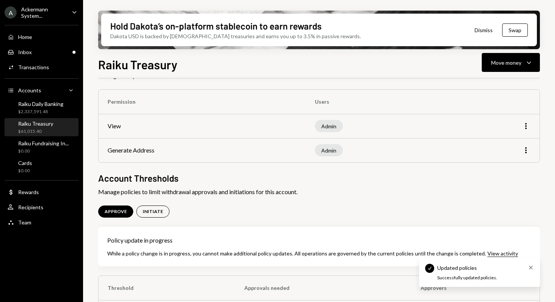
click at [531, 265] on icon "Cross" at bounding box center [531, 267] width 6 height 6
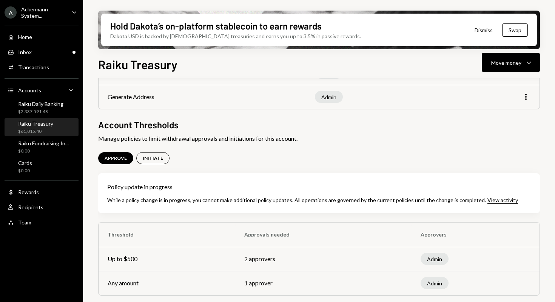
click at [472, 288] on div "Admin" at bounding box center [476, 283] width 110 height 12
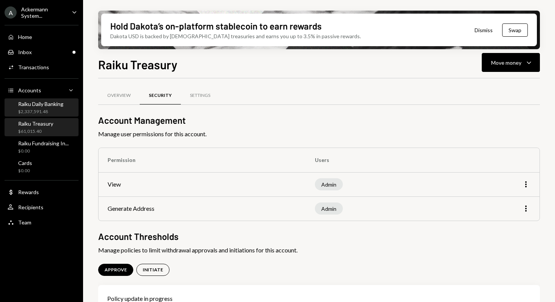
click at [49, 110] on div "$2,337,591.48" at bounding box center [40, 111] width 45 height 6
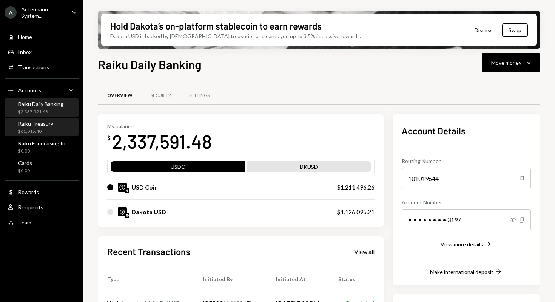
click at [49, 126] on div "Raiku Treasury" at bounding box center [35, 123] width 35 height 6
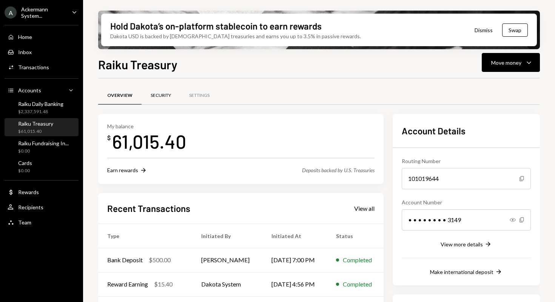
click at [160, 98] on div "Security" at bounding box center [161, 96] width 39 height 18
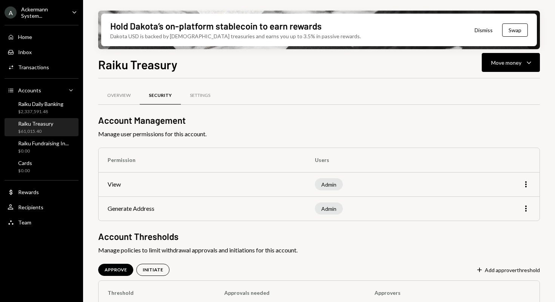
scroll to position [34, 0]
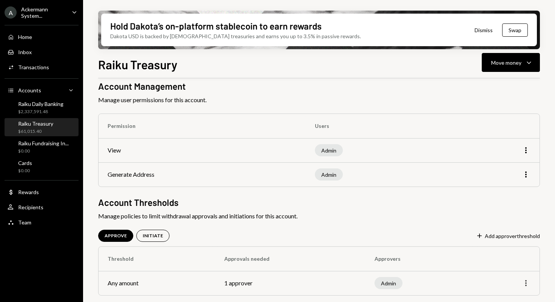
click at [528, 285] on icon "More" at bounding box center [526, 282] width 9 height 9
click at [508, 270] on div "Edit" at bounding box center [509, 266] width 38 height 13
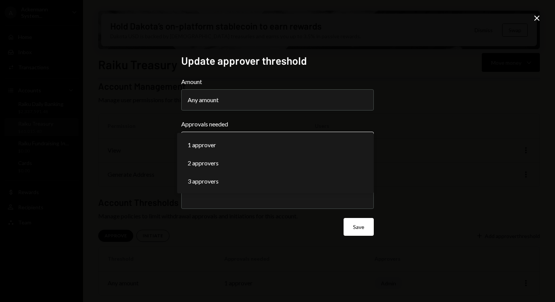
click at [263, 143] on body "**********" at bounding box center [277, 151] width 555 height 302
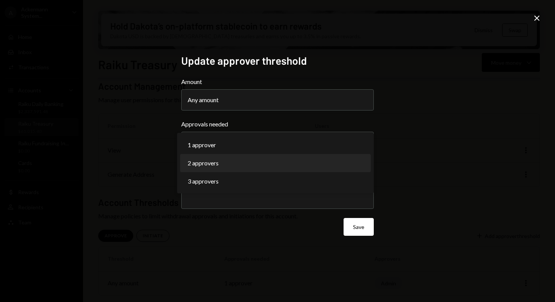
select select "*"
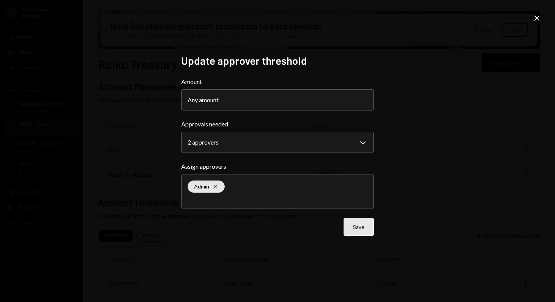
click at [364, 227] on button "Save" at bounding box center [359, 227] width 30 height 18
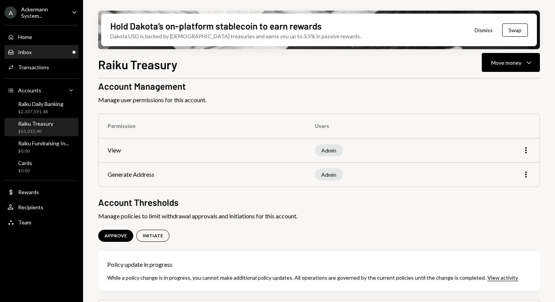
click at [32, 50] on div "Inbox Inbox" at bounding box center [42, 52] width 68 height 7
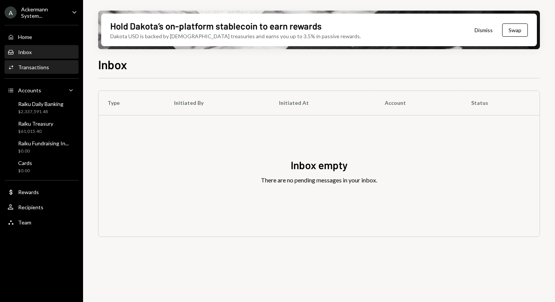
click at [45, 67] on div "Transactions" at bounding box center [33, 67] width 31 height 6
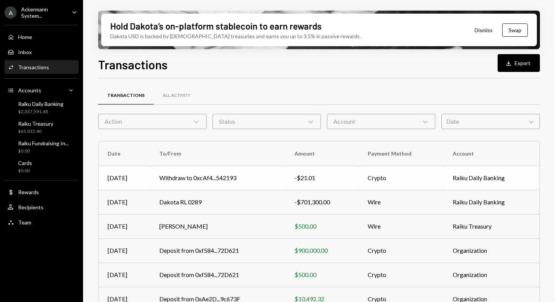
click at [205, 180] on td "Withdraw to 0xcAf4...542193" at bounding box center [217, 178] width 135 height 24
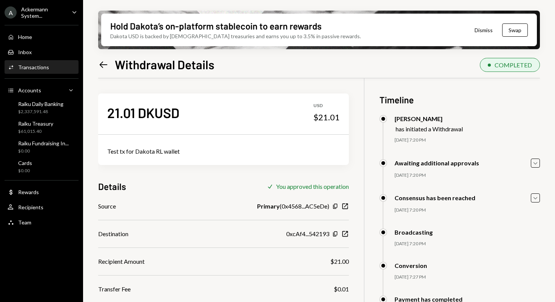
scroll to position [84, 0]
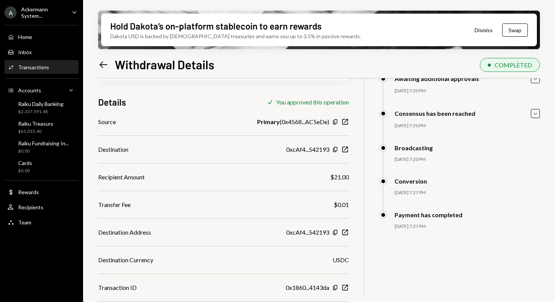
click at [44, 69] on div "Transactions" at bounding box center [33, 67] width 31 height 6
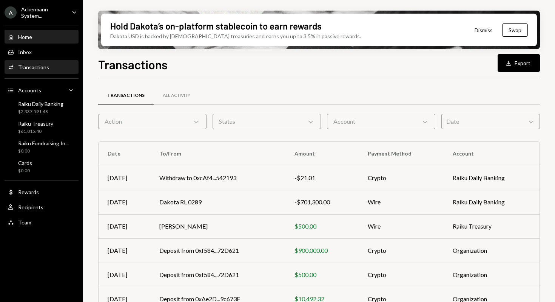
click at [27, 34] on div "Home" at bounding box center [25, 37] width 14 height 6
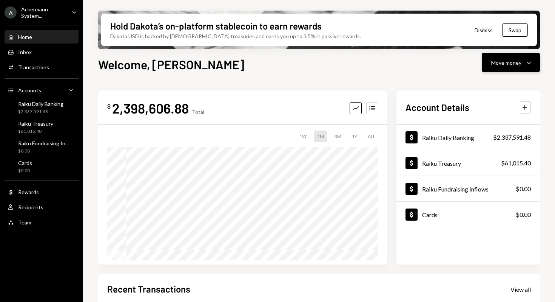
click at [527, 62] on icon "button" at bounding box center [529, 63] width 4 height 2
click at [505, 83] on div "Send" at bounding box center [505, 85] width 55 height 8
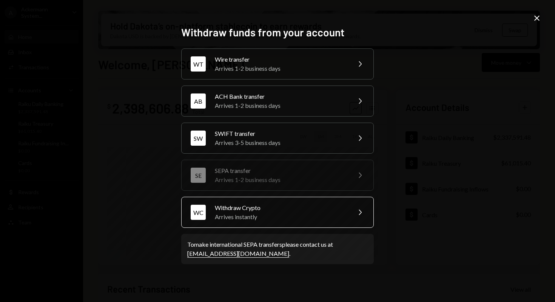
click at [271, 210] on div "Withdraw Crypto" at bounding box center [280, 207] width 131 height 9
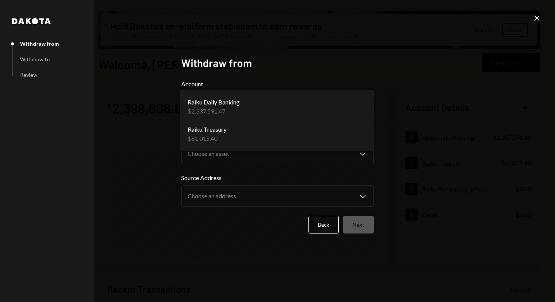
click at [229, 103] on body "A Ackermann System... Caret Down Home Home Inbox Inbox Activities Transactions …" at bounding box center [277, 151] width 555 height 302
select select "**********"
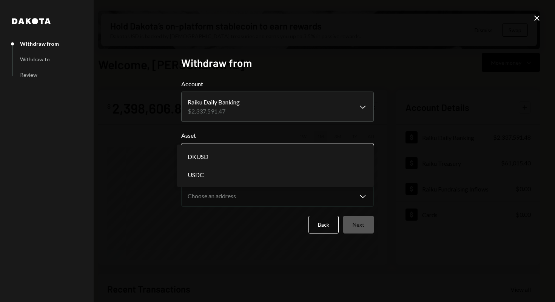
click at [231, 153] on body "A Ackermann System... Caret Down Home Home Inbox Inbox Activities Transactions …" at bounding box center [277, 151] width 555 height 302
select select "****"
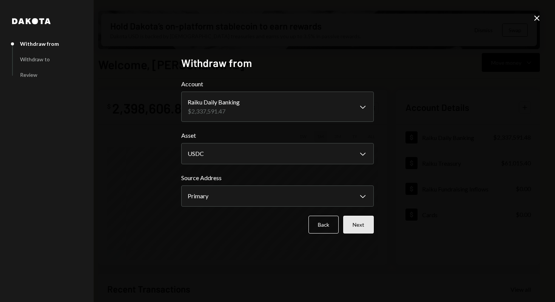
click at [367, 219] on button "Next" at bounding box center [358, 224] width 31 height 18
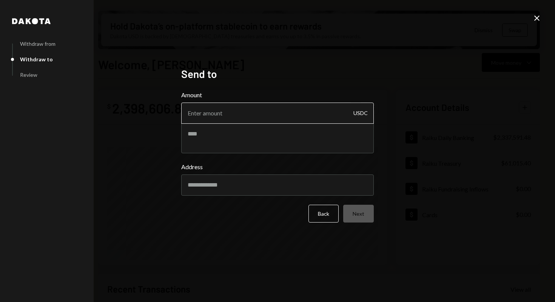
click at [255, 114] on input "Amount" at bounding box center [277, 112] width 193 height 21
type input "21"
click at [239, 139] on textarea at bounding box center [277, 138] width 193 height 30
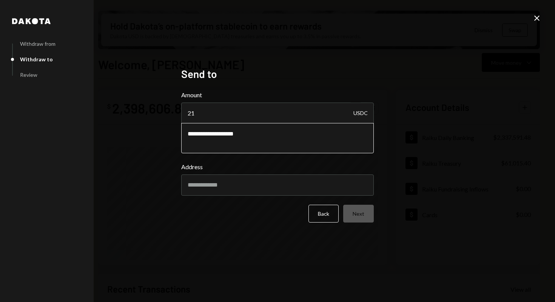
drag, startPoint x: 188, startPoint y: 135, endPoint x: 327, endPoint y: 144, distance: 139.4
click at [322, 144] on textarea "**********" at bounding box center [277, 138] width 193 height 30
type textarea "**********"
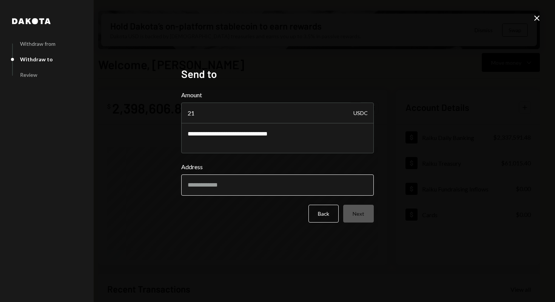
click at [287, 182] on input "Address" at bounding box center [277, 184] width 193 height 21
paste input "**********"
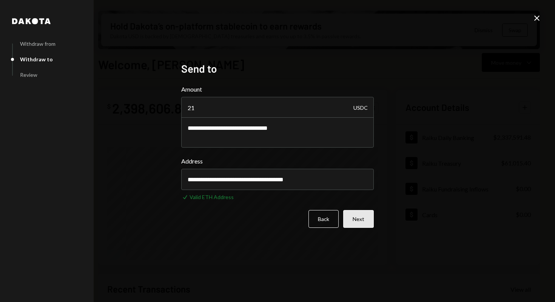
type input "**********"
click at [361, 222] on button "Next" at bounding box center [358, 219] width 31 height 18
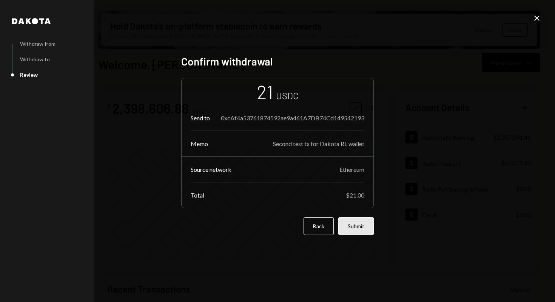
click at [360, 232] on button "Submit" at bounding box center [357, 226] width 36 height 18
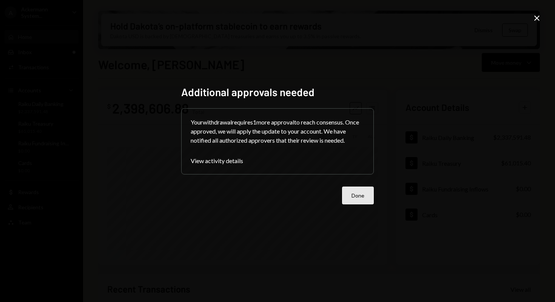
click at [365, 197] on button "Done" at bounding box center [358, 195] width 32 height 18
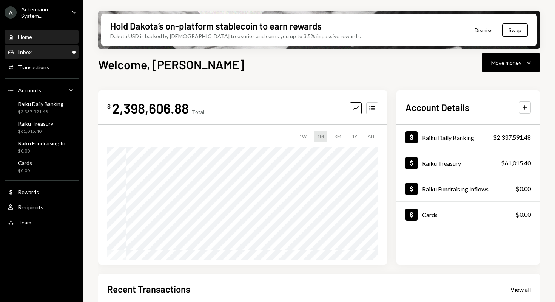
click at [36, 54] on div "Inbox Inbox" at bounding box center [42, 52] width 68 height 7
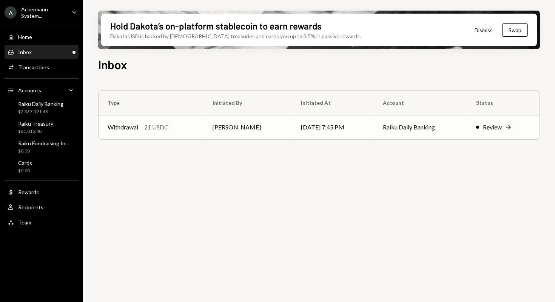
click at [379, 127] on td "Raiku Daily Banking" at bounding box center [420, 127] width 93 height 24
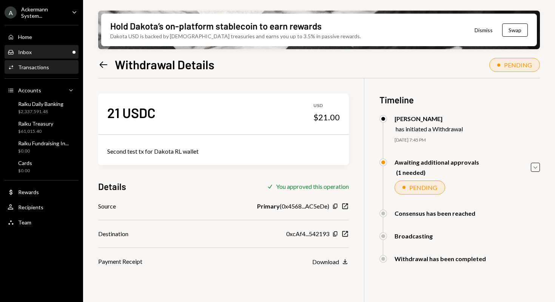
click at [35, 53] on div "Inbox Inbox" at bounding box center [42, 52] width 68 height 7
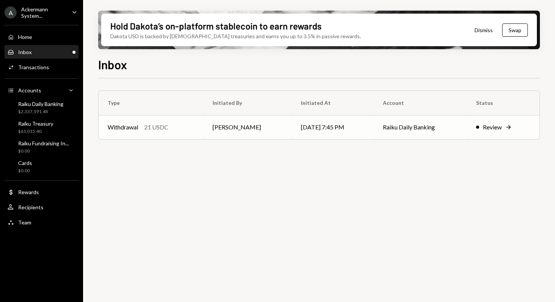
click at [243, 121] on td "[PERSON_NAME]" at bounding box center [248, 127] width 88 height 24
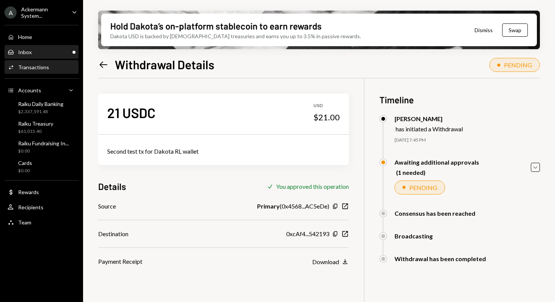
click at [59, 47] on div "Inbox Inbox" at bounding box center [42, 52] width 68 height 13
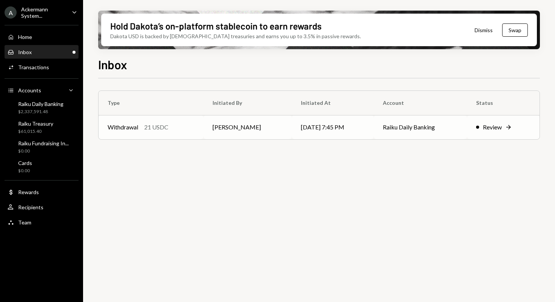
click at [300, 124] on td "[DATE] 7:45 PM" at bounding box center [333, 127] width 82 height 24
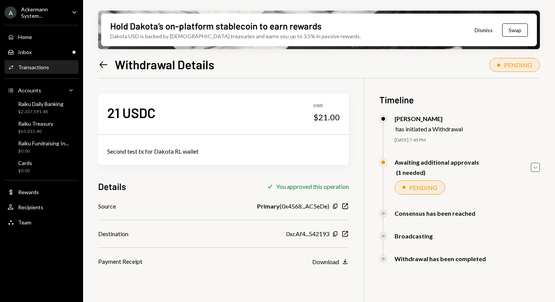
click at [539, 165] on icon "Caret Down" at bounding box center [536, 167] width 8 height 8
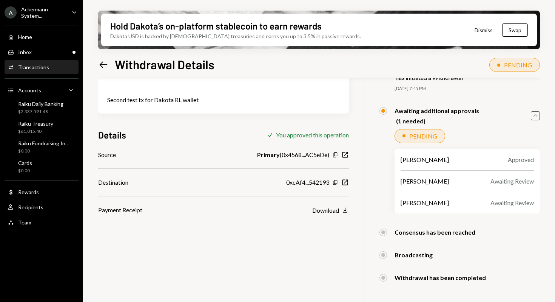
scroll to position [60, 0]
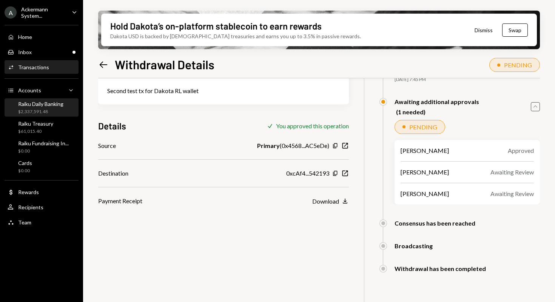
click at [33, 108] on div "$2,337,591.48" at bounding box center [40, 111] width 45 height 6
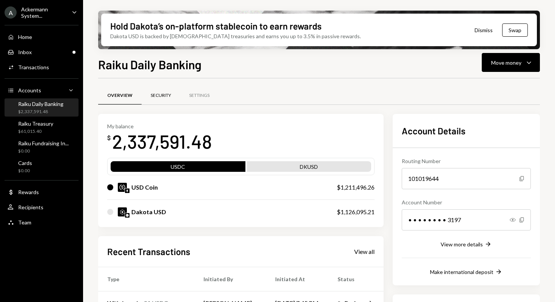
click at [161, 97] on div "Security" at bounding box center [161, 95] width 20 height 6
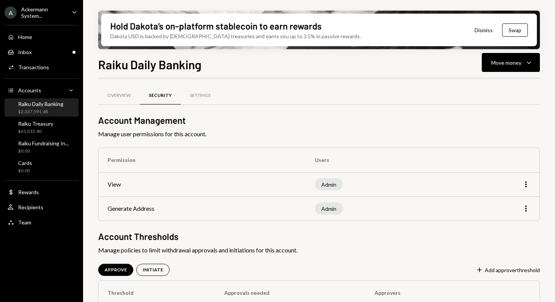
scroll to position [34, 0]
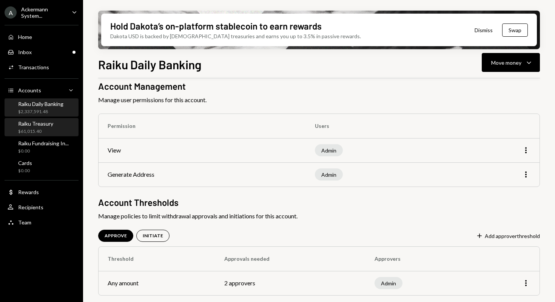
click at [41, 121] on div "Raiku Treasury" at bounding box center [35, 123] width 35 height 6
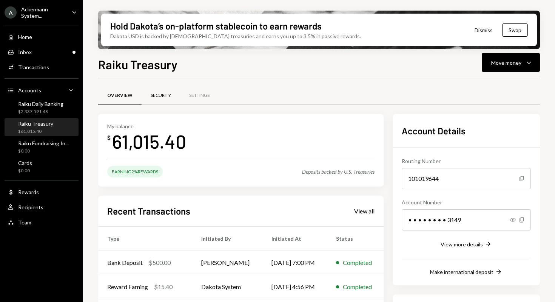
click at [155, 92] on div "Security" at bounding box center [161, 95] width 20 height 6
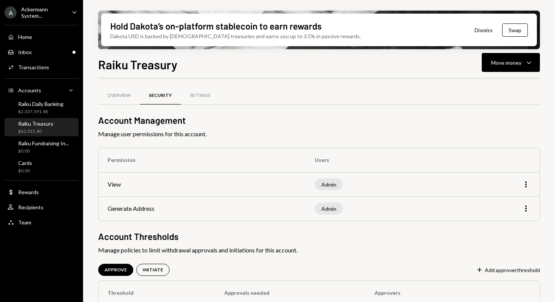
scroll to position [34, 0]
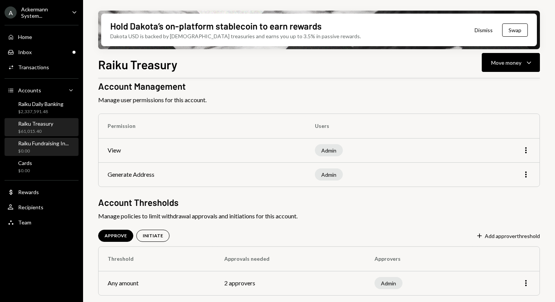
click at [49, 143] on div "Raiku Fundraising In..." at bounding box center [43, 143] width 51 height 6
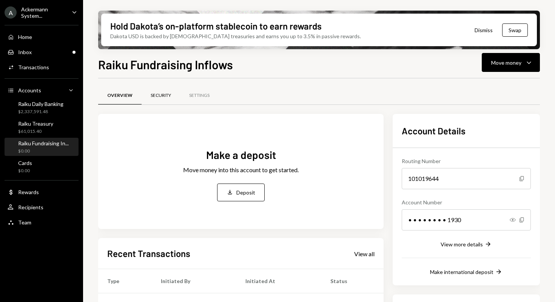
click at [160, 94] on div "Security" at bounding box center [161, 95] width 20 height 6
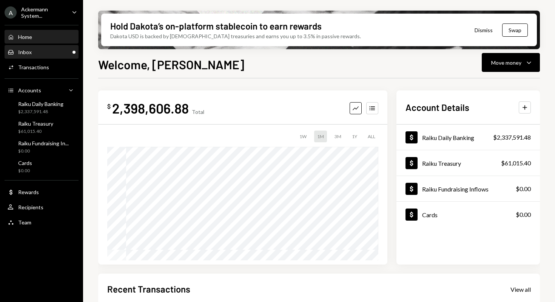
click at [43, 50] on div "Inbox Inbox" at bounding box center [42, 52] width 68 height 7
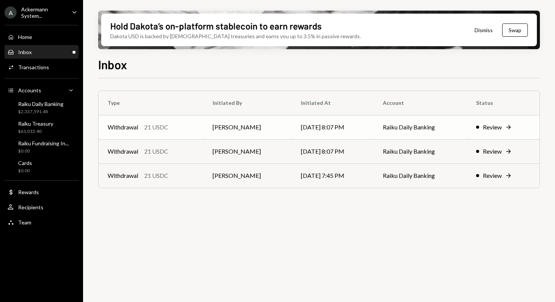
click at [495, 127] on div "Review" at bounding box center [492, 126] width 19 height 9
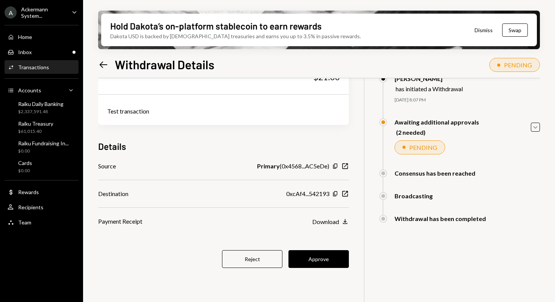
scroll to position [60, 0]
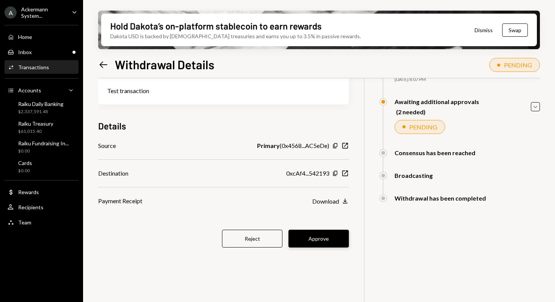
click at [317, 240] on button "Approve" at bounding box center [319, 238] width 60 height 18
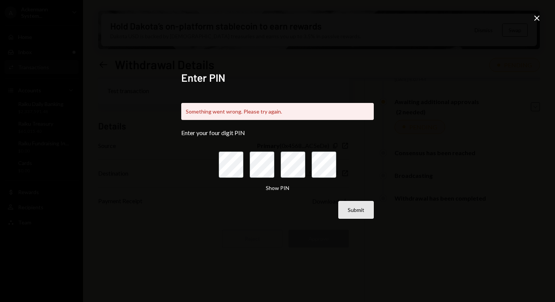
click at [353, 210] on button "Submit" at bounding box center [357, 210] width 36 height 18
click at [538, 17] on icon at bounding box center [537, 17] width 5 height 5
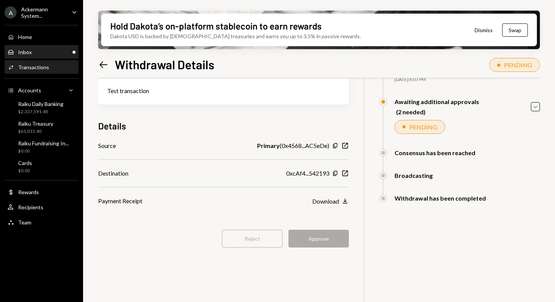
click at [41, 48] on div "Inbox Inbox" at bounding box center [42, 52] width 68 height 13
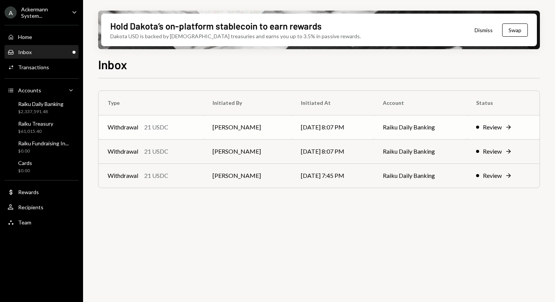
click at [502, 126] on div "Review" at bounding box center [492, 126] width 19 height 9
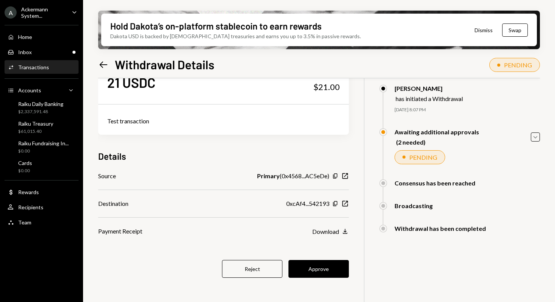
scroll to position [60, 0]
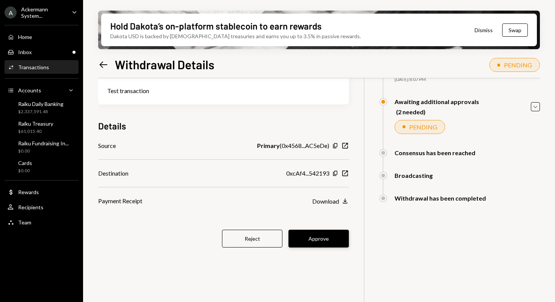
click at [315, 238] on button "Approve" at bounding box center [319, 238] width 60 height 18
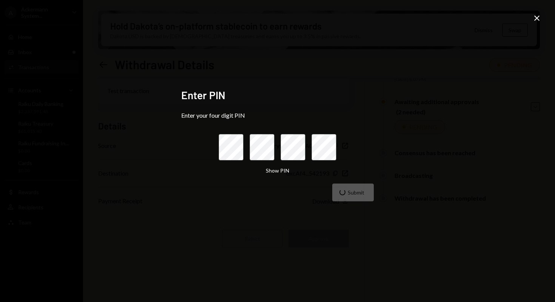
click at [438, 98] on div "Enter PIN Enter your four digit PIN Show PIN Submit Close" at bounding box center [277, 151] width 555 height 302
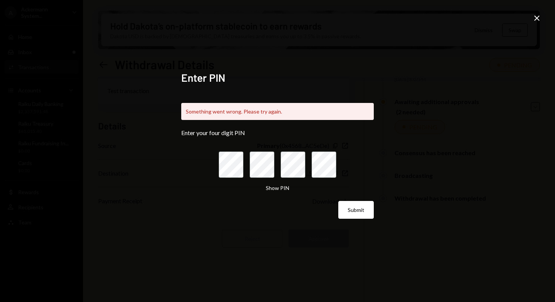
click at [536, 22] on icon "Close" at bounding box center [537, 18] width 9 height 9
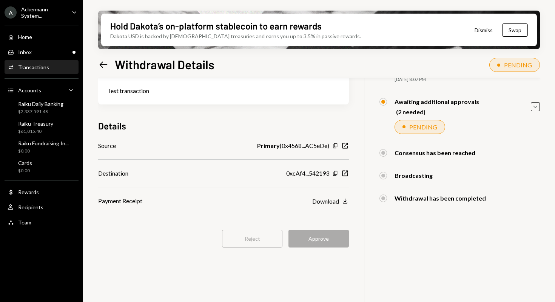
scroll to position [0, 0]
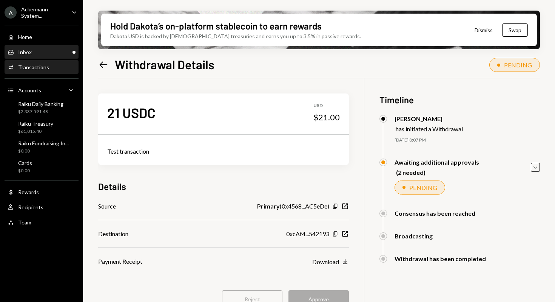
click at [64, 52] on div "Inbox Inbox" at bounding box center [42, 52] width 68 height 7
